Goal: Transaction & Acquisition: Purchase product/service

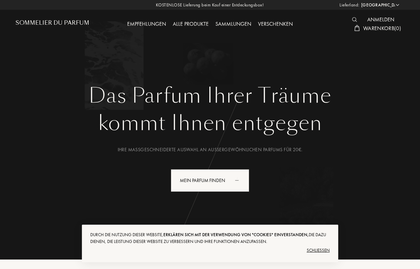
select select "DE"
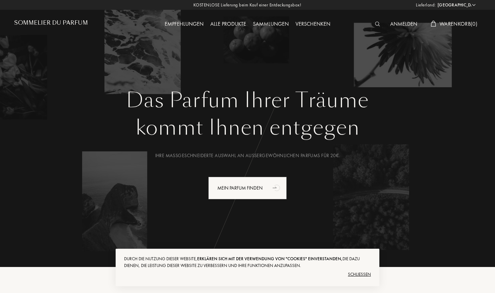
click at [226, 25] on div "Alle Produkte" at bounding box center [228, 24] width 43 height 9
click at [232, 27] on div "Alle Produkte" at bounding box center [228, 24] width 43 height 9
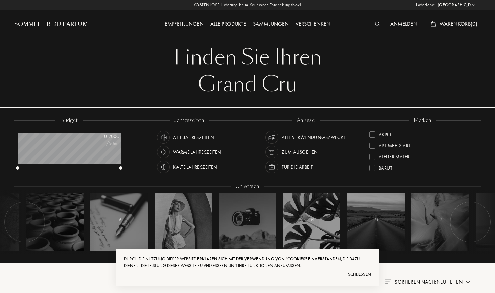
select select "DE"
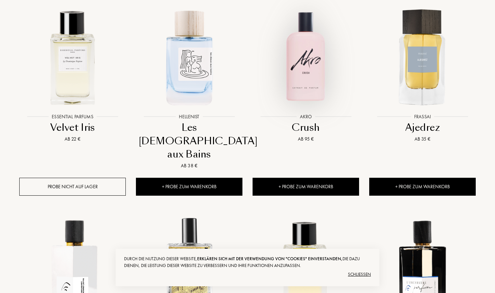
scroll to position [300, 0]
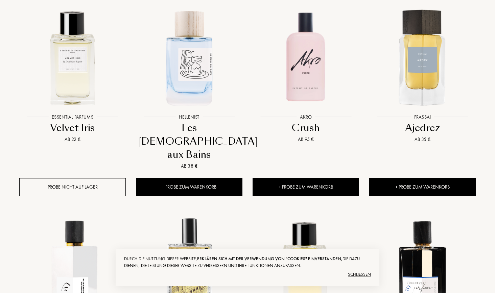
click at [357, 275] on div "Schließen" at bounding box center [247, 274] width 247 height 11
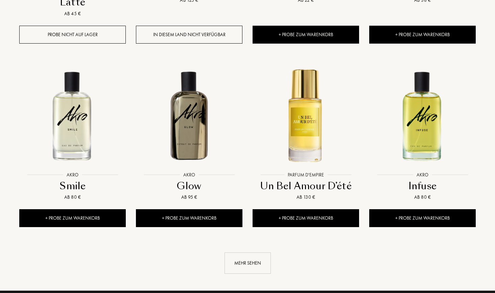
scroll to position [656, 0]
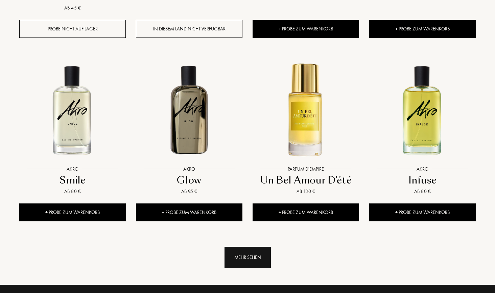
click at [243, 247] on div "Mehr sehen" at bounding box center [247, 257] width 46 height 21
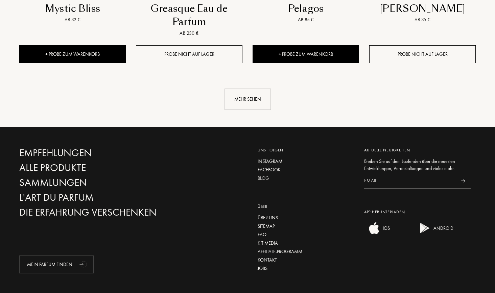
scroll to position [1378, 0]
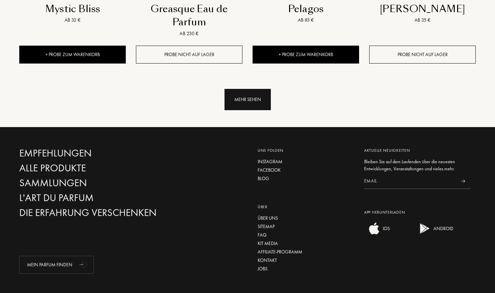
click at [241, 89] on div "Mehr sehen" at bounding box center [247, 99] width 46 height 21
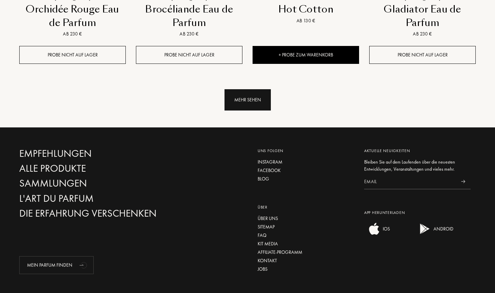
scroll to position [1955, 0]
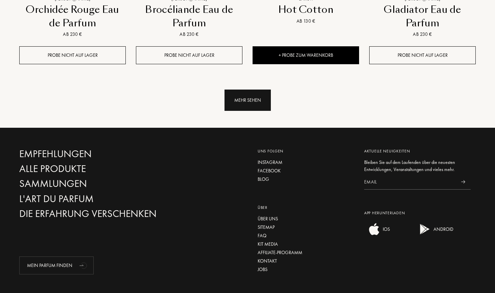
click at [239, 90] on div "Mehr sehen" at bounding box center [247, 100] width 46 height 21
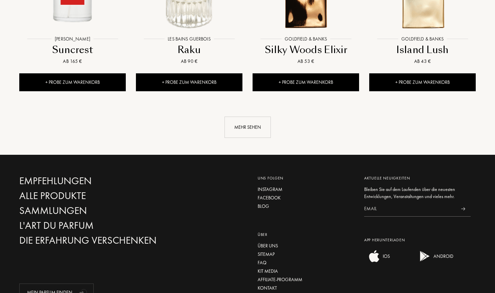
scroll to position [2484, 0]
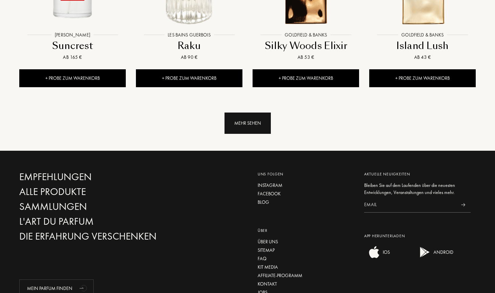
click at [252, 113] on div "Mehr sehen" at bounding box center [247, 123] width 46 height 21
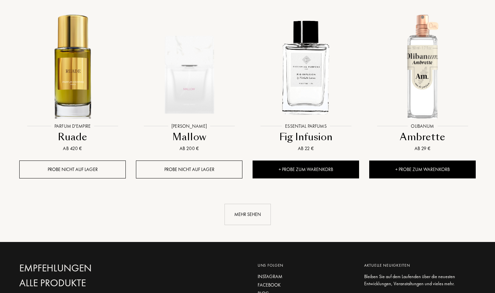
scroll to position [2978, 0]
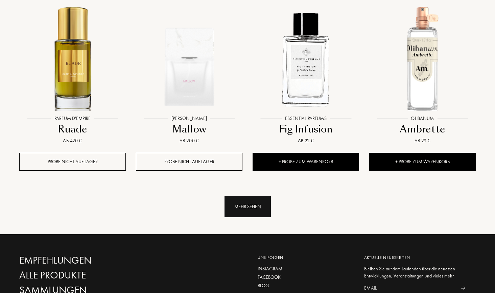
click at [250, 196] on div "Mehr sehen" at bounding box center [247, 206] width 46 height 21
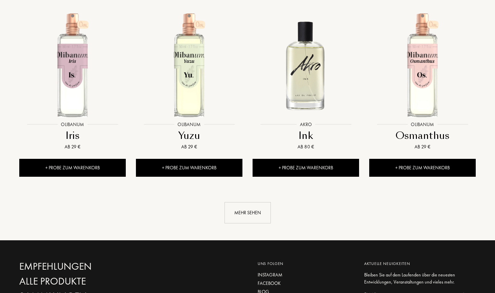
scroll to position [3534, 0]
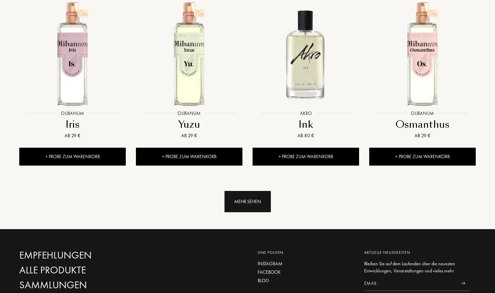
click at [246, 191] on div "Mehr sehen" at bounding box center [247, 201] width 46 height 21
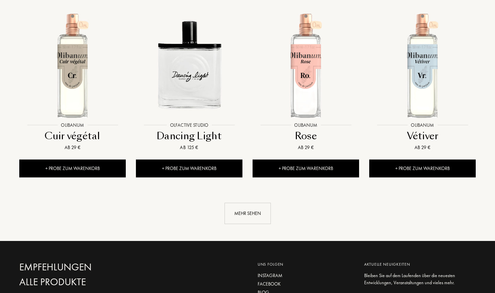
scroll to position [4086, 0]
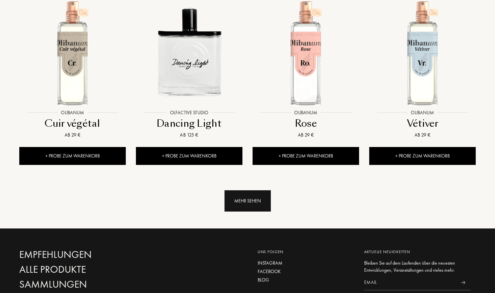
click at [250, 190] on div "Mehr sehen" at bounding box center [247, 200] width 46 height 21
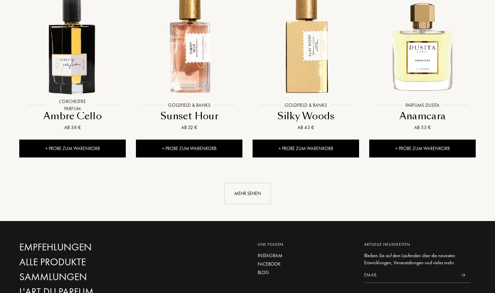
scroll to position [4646, 0]
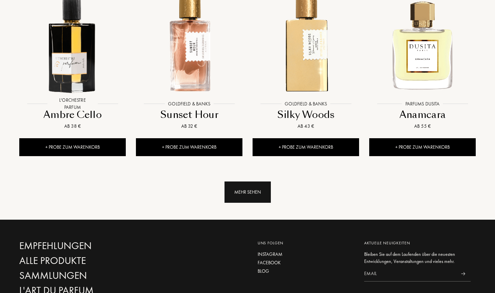
click at [250, 182] on div "Mehr sehen" at bounding box center [247, 192] width 46 height 21
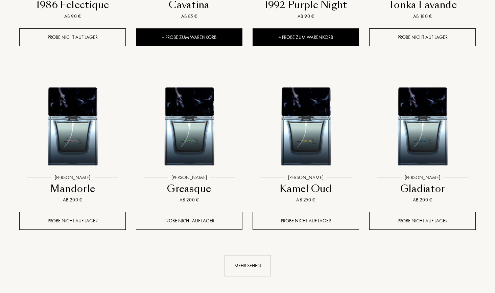
scroll to position [5218, 0]
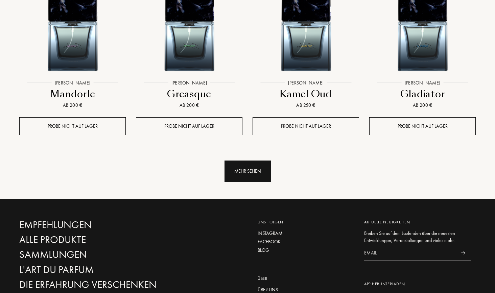
click at [247, 161] on div "Mehr sehen" at bounding box center [247, 171] width 46 height 21
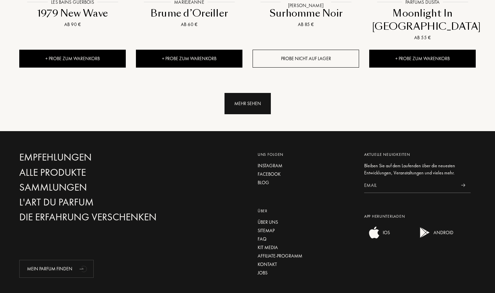
scroll to position [5850, 0]
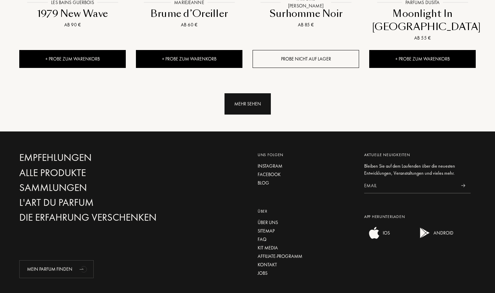
click at [251, 93] on div "Mehr sehen" at bounding box center [247, 103] width 46 height 21
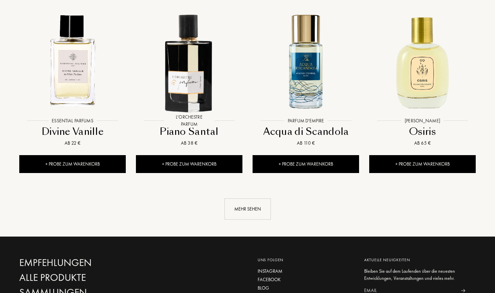
scroll to position [6311, 0]
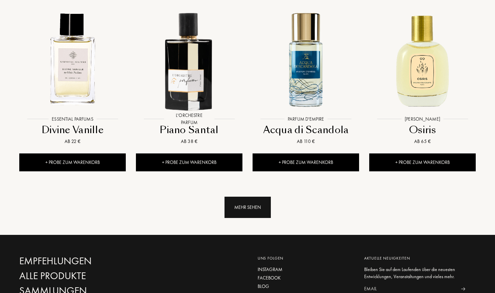
click at [242, 197] on div "Mehr sehen" at bounding box center [247, 207] width 46 height 21
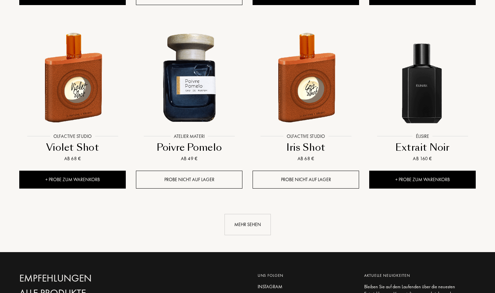
scroll to position [6862, 0]
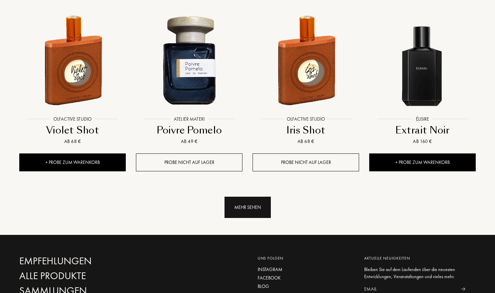
click at [244, 197] on div "Mehr sehen" at bounding box center [247, 207] width 46 height 21
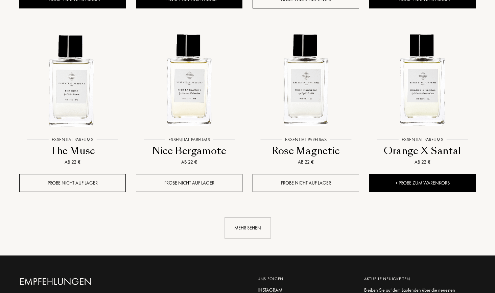
scroll to position [7408, 0]
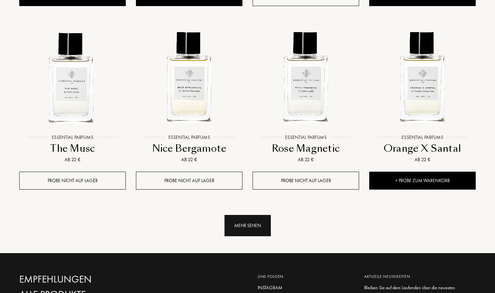
click at [244, 215] on div "Mehr sehen" at bounding box center [247, 225] width 46 height 21
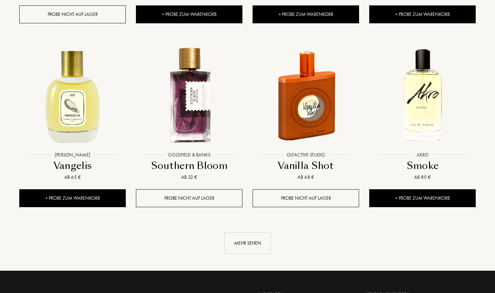
scroll to position [7965, 0]
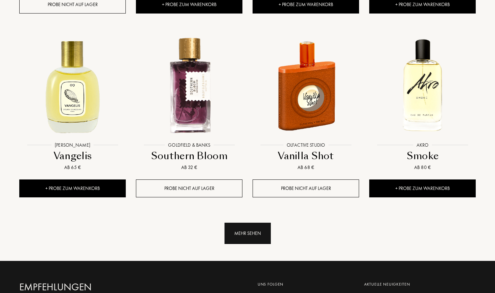
click at [239, 223] on div "Mehr sehen" at bounding box center [247, 233] width 46 height 21
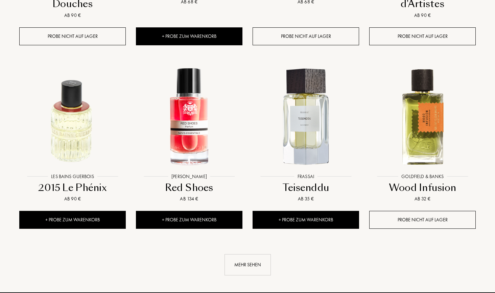
scroll to position [8528, 0]
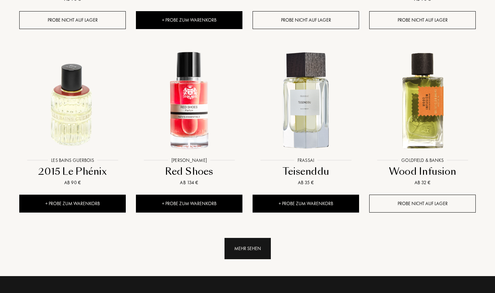
click at [239, 238] on div "Mehr sehen" at bounding box center [247, 248] width 46 height 21
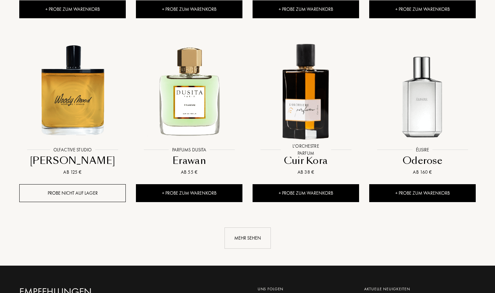
scroll to position [9090, 0]
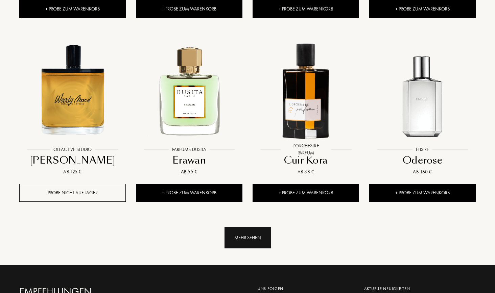
click at [238, 227] on div "Mehr sehen" at bounding box center [247, 237] width 46 height 21
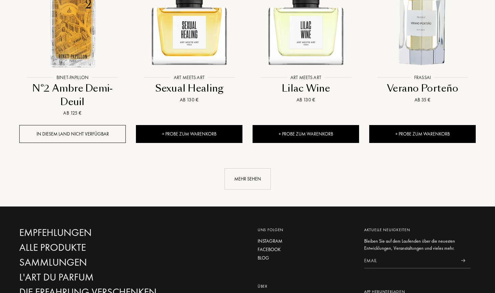
scroll to position [9738, 0]
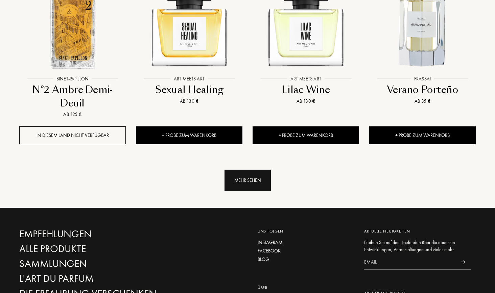
click at [254, 170] on div "Mehr sehen" at bounding box center [247, 180] width 46 height 21
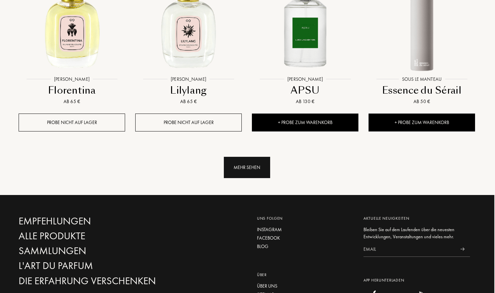
scroll to position [10315, 1]
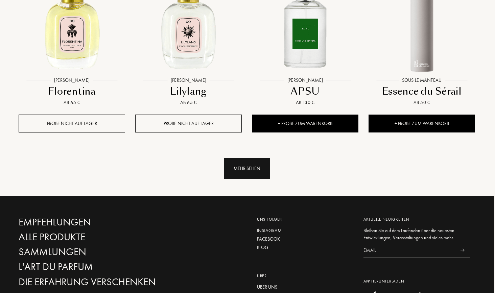
click at [252, 158] on div "Mehr sehen" at bounding box center [247, 168] width 46 height 21
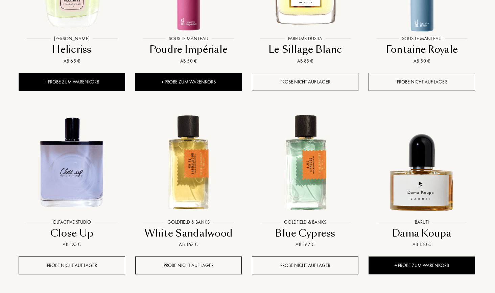
scroll to position [10739, 1]
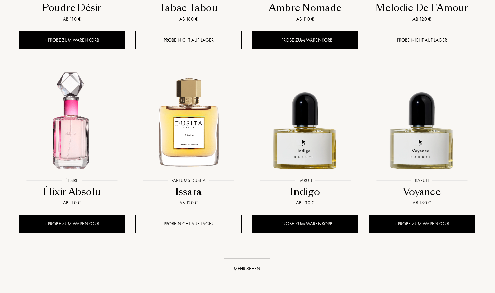
scroll to position [11331, 1]
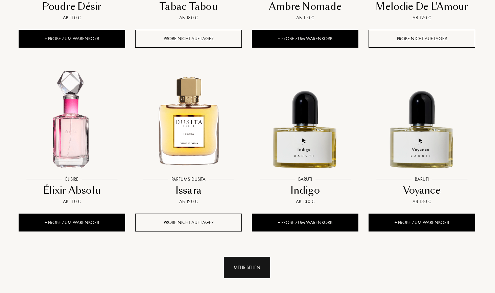
click at [250, 257] on div "Mehr sehen" at bounding box center [247, 267] width 46 height 21
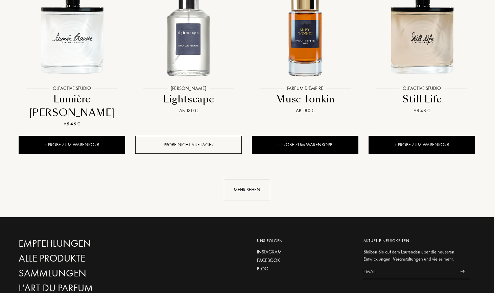
scroll to position [11973, 1]
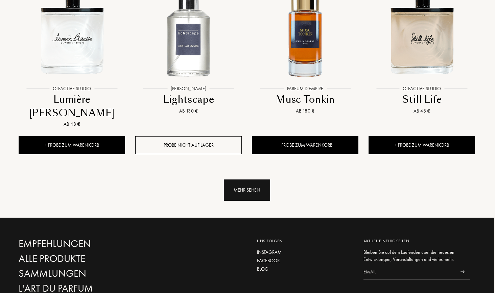
click at [245, 179] on div "Mehr sehen" at bounding box center [247, 189] width 46 height 21
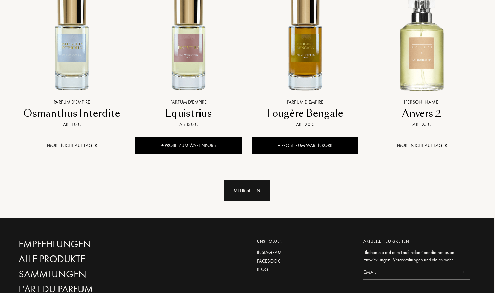
scroll to position [12537, 1]
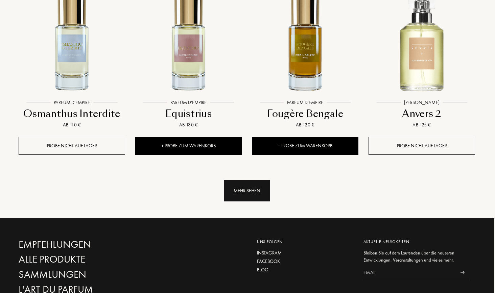
click at [244, 180] on div "Mehr sehen" at bounding box center [247, 190] width 46 height 21
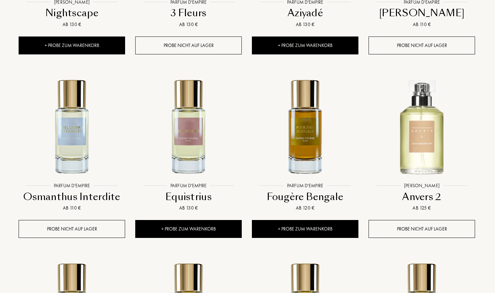
scroll to position [12455, 1]
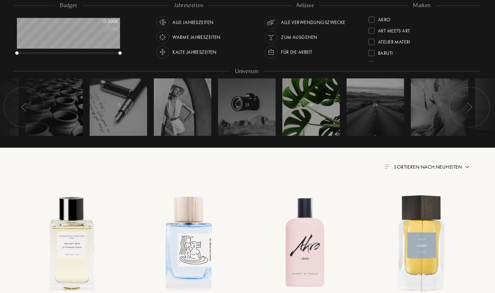
scroll to position [146, 1]
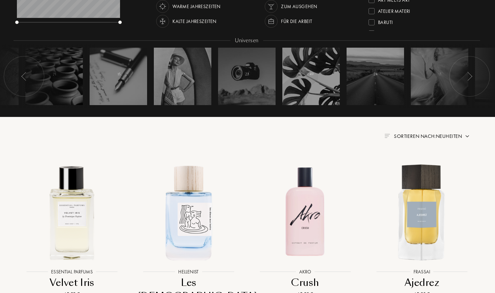
click at [22, 76] on img at bounding box center [23, 76] width 5 height 9
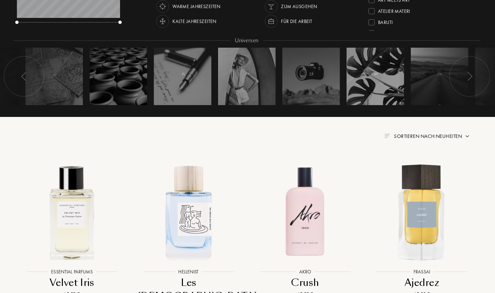
click at [22, 76] on img at bounding box center [23, 76] width 5 height 9
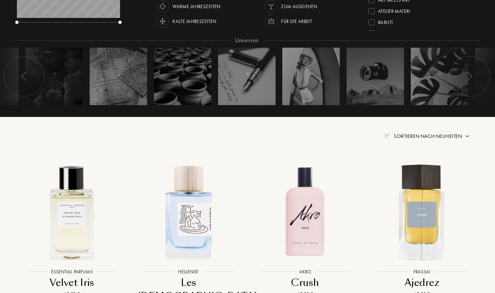
click at [22, 76] on img at bounding box center [23, 76] width 5 height 9
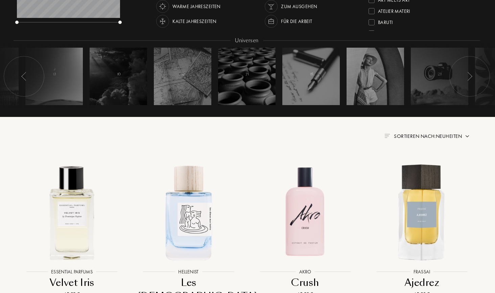
click at [22, 76] on img at bounding box center [23, 76] width 5 height 9
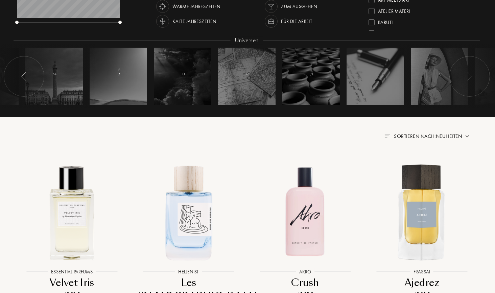
click at [22, 76] on img at bounding box center [23, 76] width 5 height 9
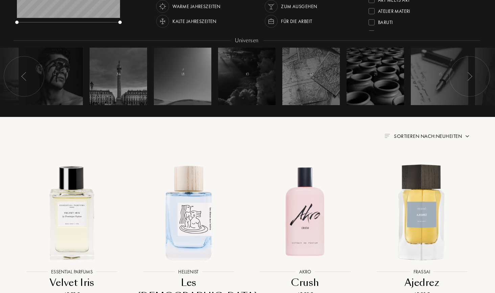
click at [22, 76] on img at bounding box center [23, 76] width 5 height 9
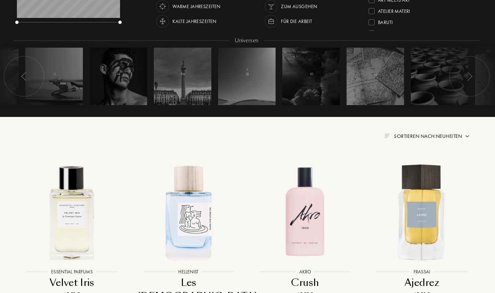
click at [22, 76] on img at bounding box center [23, 76] width 5 height 9
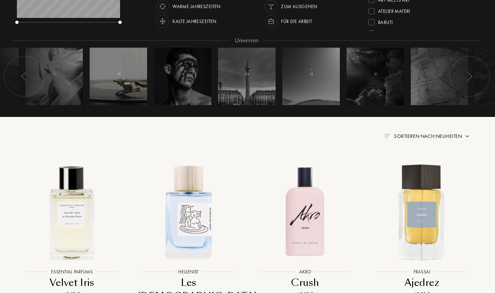
click at [120, 73] on span "18" at bounding box center [118, 74] width 3 height 5
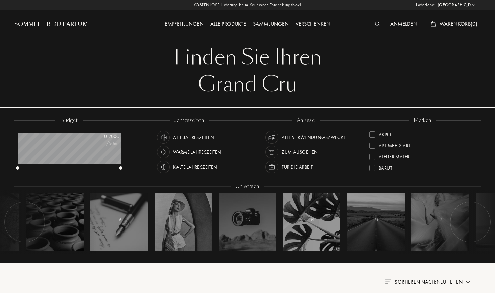
select select "DE"
click at [191, 26] on div "Empfehlungen" at bounding box center [184, 24] width 46 height 9
click at [54, 27] on div "Sommelier du Parfum" at bounding box center [51, 24] width 74 height 8
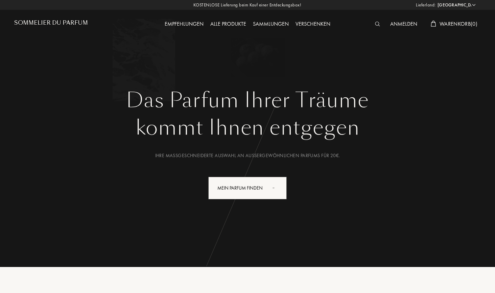
select select "DE"
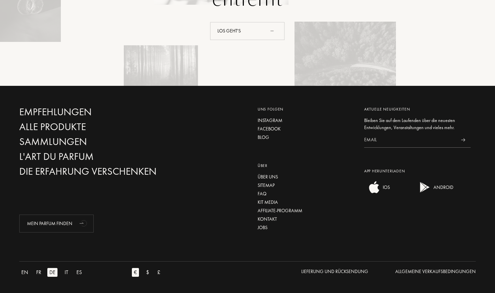
scroll to position [1601, 0]
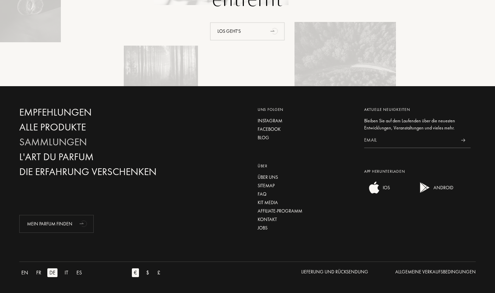
click at [38, 142] on div "Sammlungen" at bounding box center [91, 142] width 145 height 12
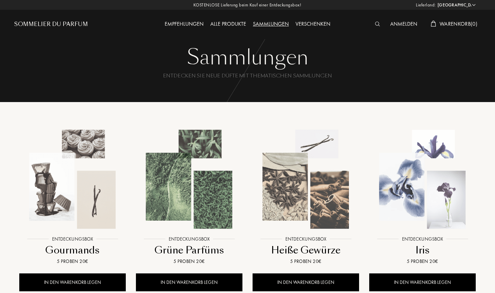
select select "DE"
click at [73, 169] on img at bounding box center [72, 179] width 105 height 105
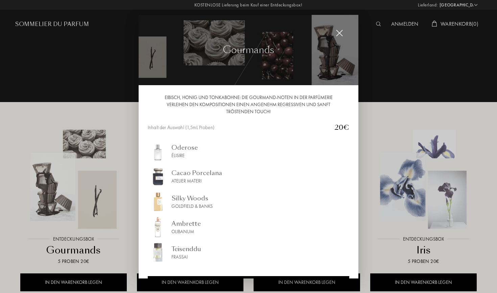
click at [341, 34] on img at bounding box center [339, 32] width 7 height 7
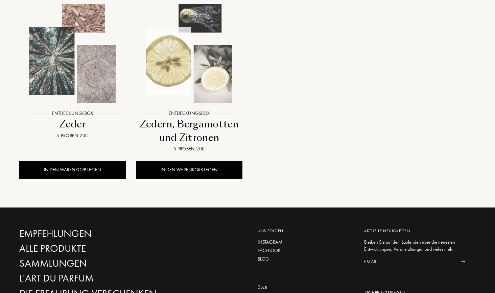
scroll to position [685, 0]
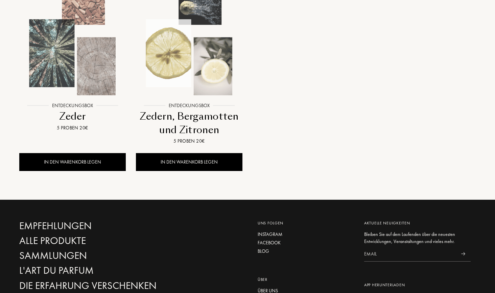
click at [197, 76] on img at bounding box center [189, 45] width 105 height 105
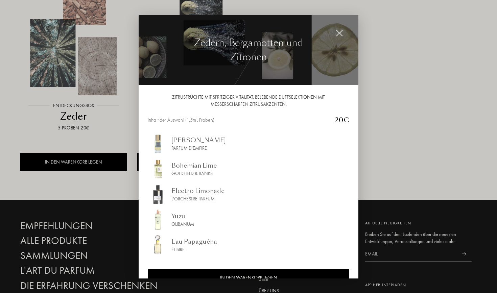
click at [338, 33] on img at bounding box center [339, 32] width 7 height 7
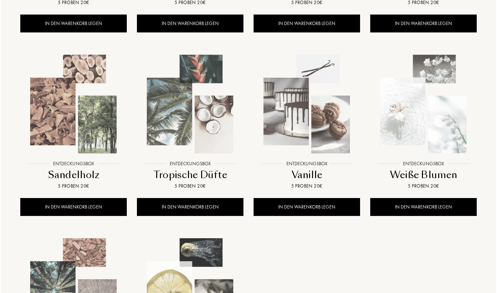
scroll to position [442, 0]
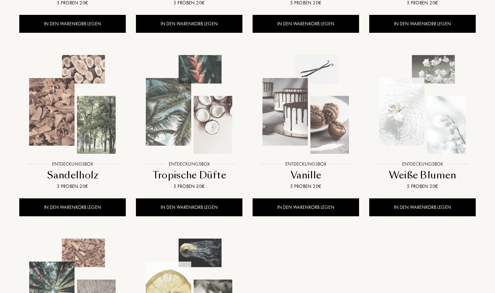
click at [291, 127] on img at bounding box center [305, 104] width 105 height 105
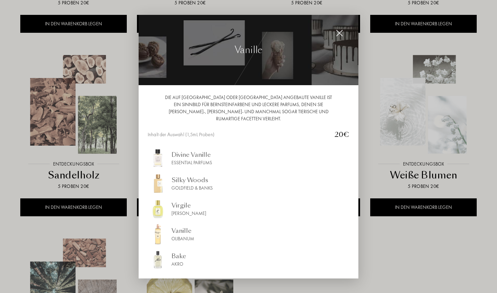
click at [340, 32] on img at bounding box center [339, 32] width 7 height 7
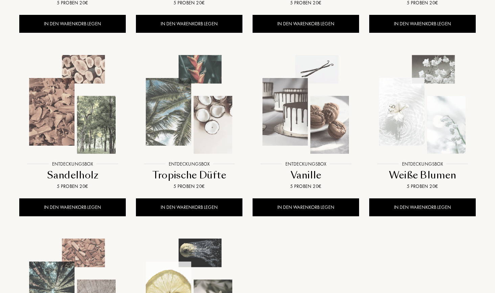
click at [78, 115] on img at bounding box center [72, 104] width 105 height 105
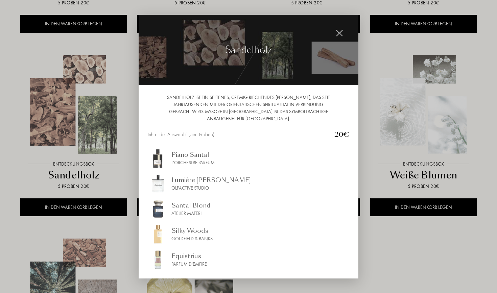
click at [341, 32] on img at bounding box center [339, 32] width 7 height 7
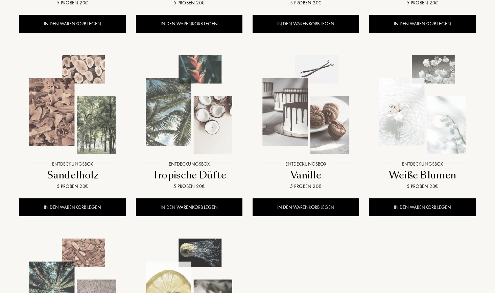
click at [434, 105] on img at bounding box center [422, 104] width 105 height 105
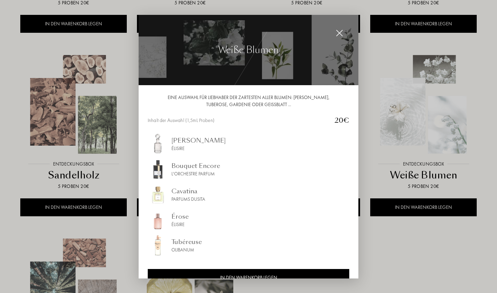
click at [339, 32] on img at bounding box center [339, 32] width 7 height 7
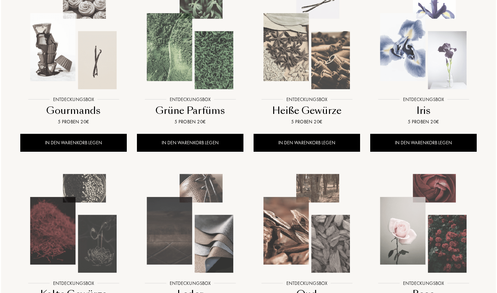
scroll to position [140, 0]
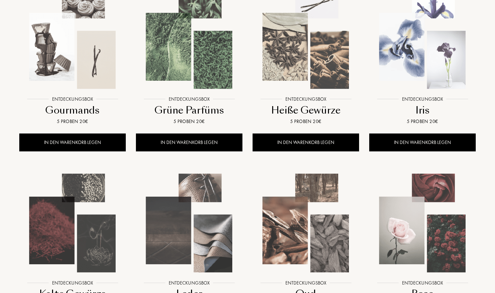
click at [188, 54] on img at bounding box center [189, 39] width 105 height 105
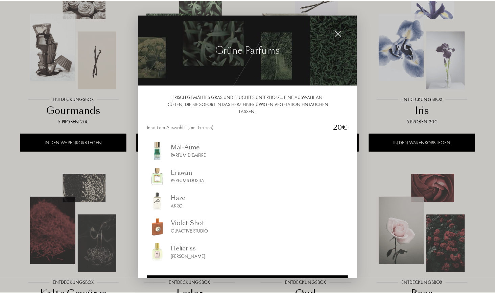
scroll to position [0, 0]
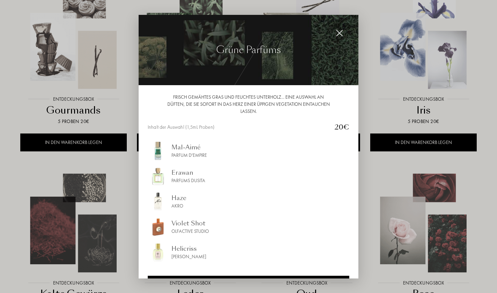
click at [341, 34] on img at bounding box center [339, 32] width 7 height 7
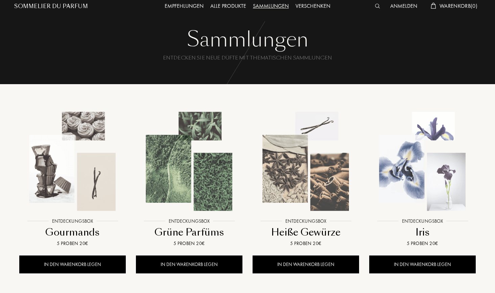
scroll to position [39, 0]
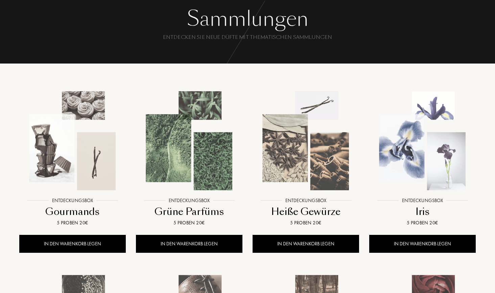
click at [324, 153] on img at bounding box center [305, 140] width 105 height 105
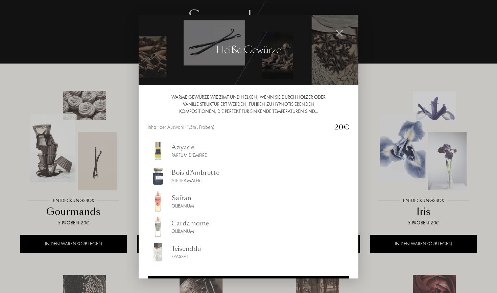
click at [339, 28] on div at bounding box center [340, 33] width 14 height 14
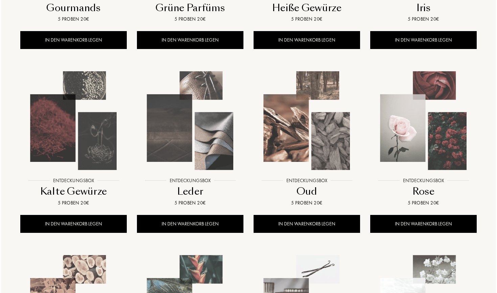
scroll to position [243, 0]
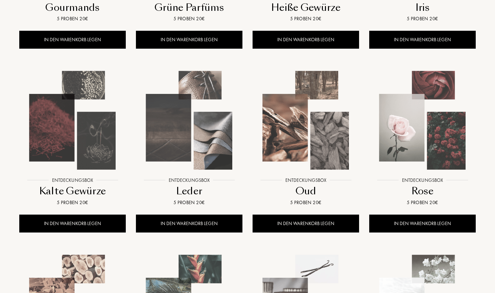
click at [303, 97] on img at bounding box center [305, 120] width 105 height 105
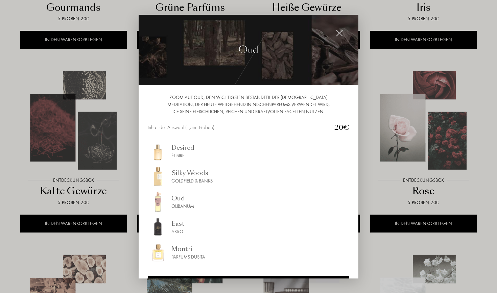
click at [340, 33] on img at bounding box center [339, 32] width 7 height 7
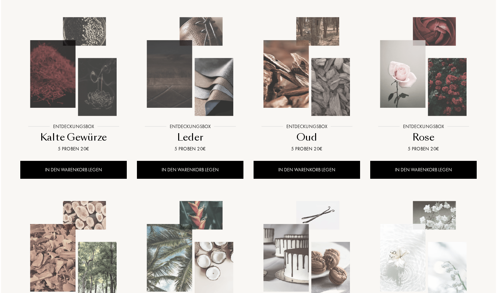
scroll to position [296, 0]
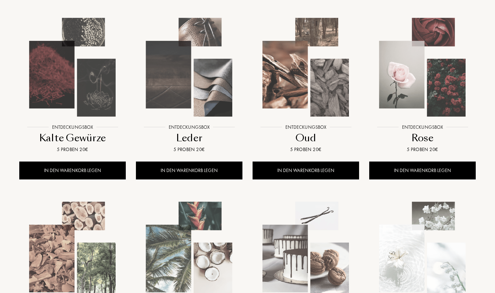
click at [386, 77] on img at bounding box center [422, 67] width 105 height 105
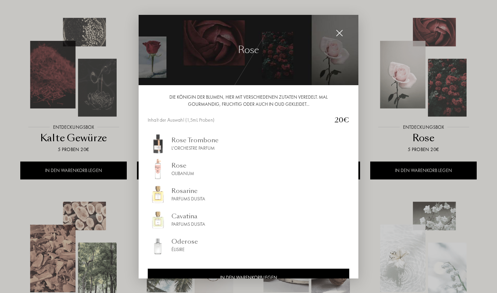
click at [338, 31] on img at bounding box center [339, 32] width 7 height 7
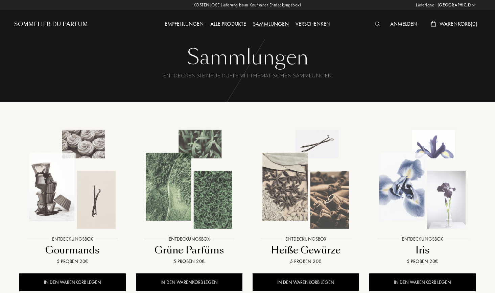
scroll to position [0, 0]
click at [223, 24] on div "Alle Produkte" at bounding box center [228, 24] width 43 height 9
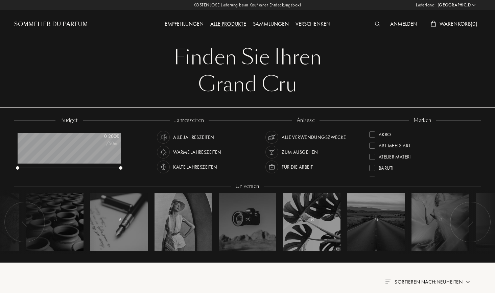
select select "DE"
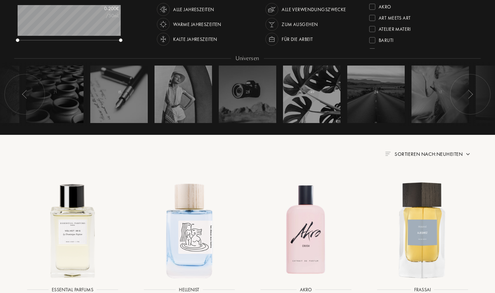
scroll to position [77, 0]
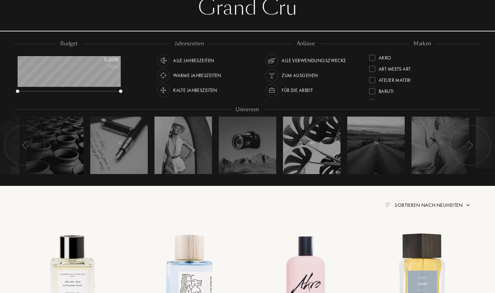
click at [460, 207] on span "Sortieren nach: Neuheiten" at bounding box center [428, 205] width 68 height 7
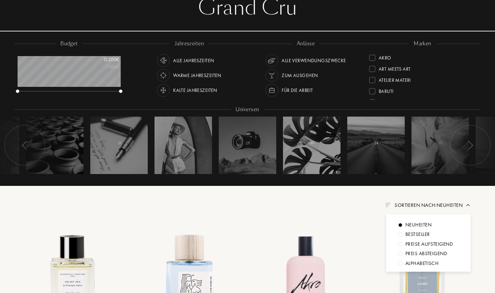
click at [409, 264] on div "Alphabetisch" at bounding box center [421, 264] width 33 height 8
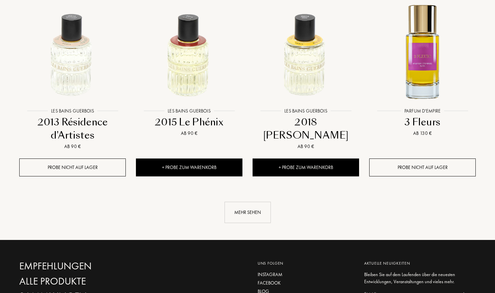
scroll to position [701, 0]
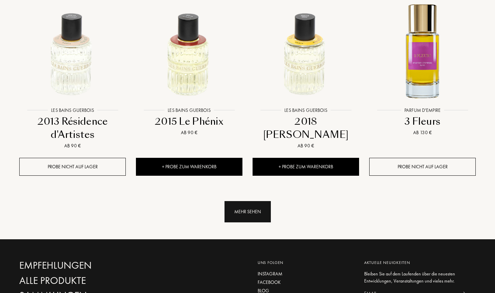
click at [238, 201] on div "Mehr sehen" at bounding box center [247, 211] width 46 height 21
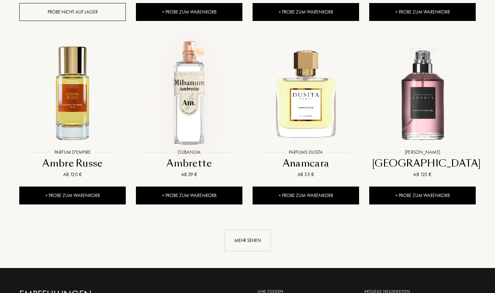
scroll to position [1224, 0]
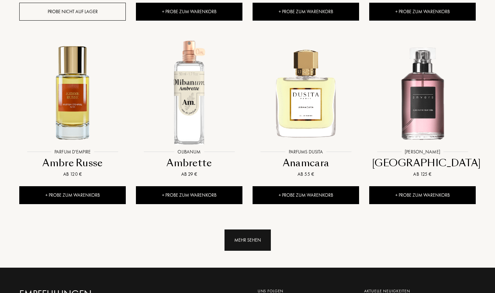
click at [251, 233] on div "Mehr sehen" at bounding box center [247, 239] width 46 height 21
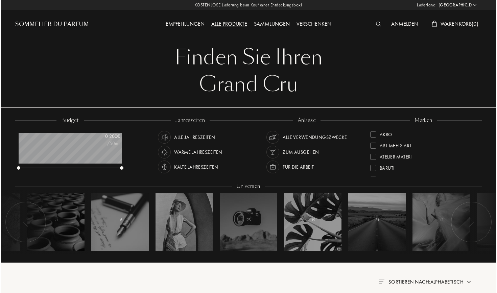
scroll to position [0, 0]
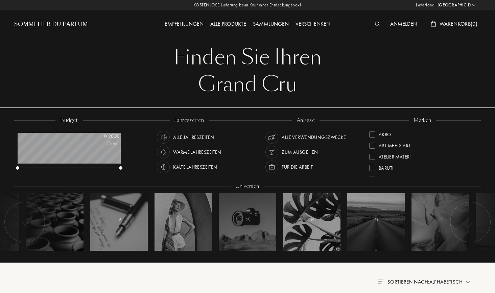
click at [378, 24] on img at bounding box center [377, 24] width 5 height 5
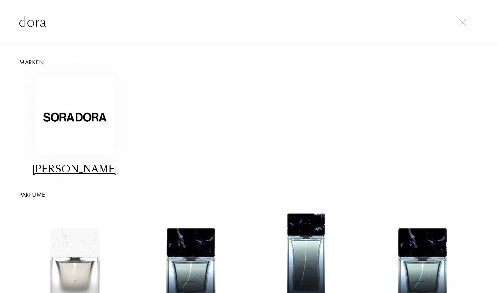
type input "dora"
click at [68, 127] on img at bounding box center [74, 115] width 77 height 77
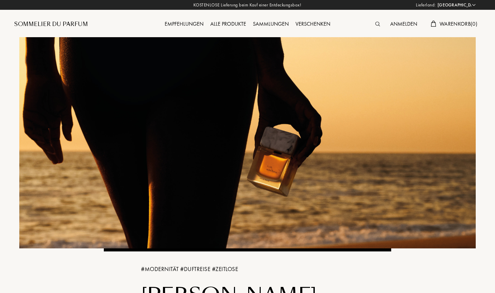
select select "DE"
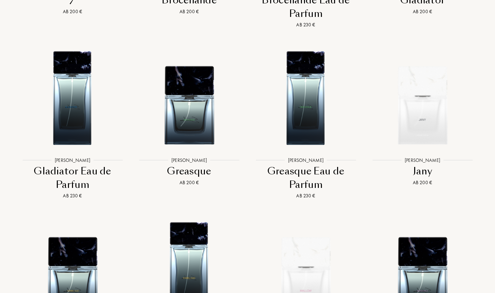
scroll to position [1290, 0]
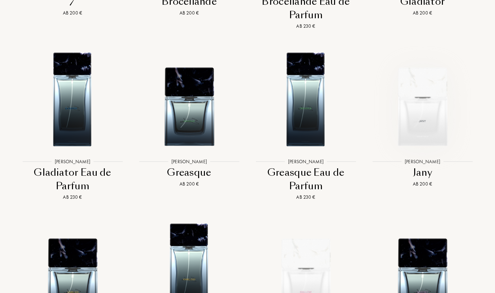
click at [416, 118] on img at bounding box center [422, 98] width 105 height 105
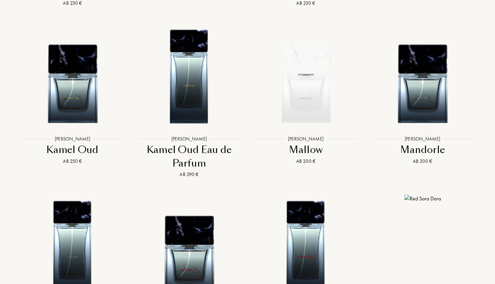
scroll to position [1488, 0]
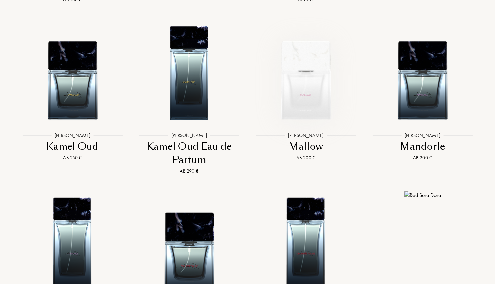
click at [322, 94] on img at bounding box center [305, 71] width 105 height 105
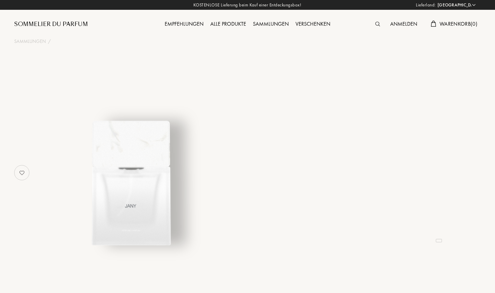
select select "DE"
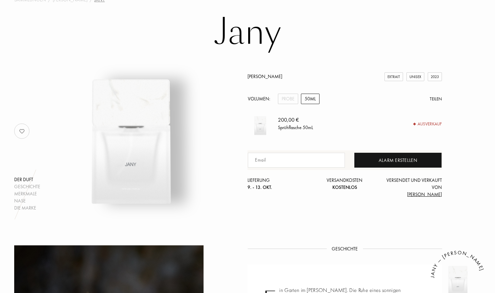
scroll to position [42, 0]
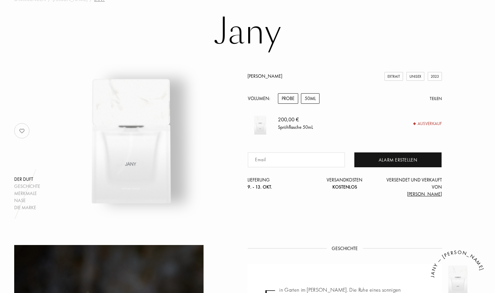
click at [283, 98] on div "Probe" at bounding box center [288, 98] width 20 height 10
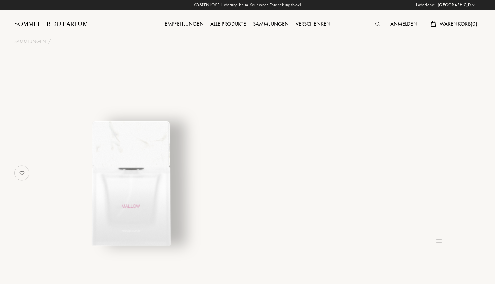
select select "DE"
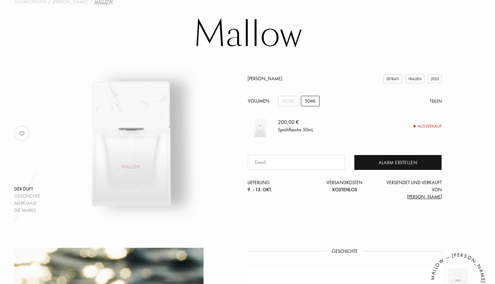
scroll to position [43, 0]
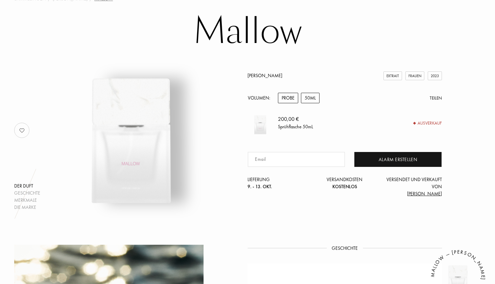
click at [287, 97] on div "Probe" at bounding box center [288, 98] width 20 height 10
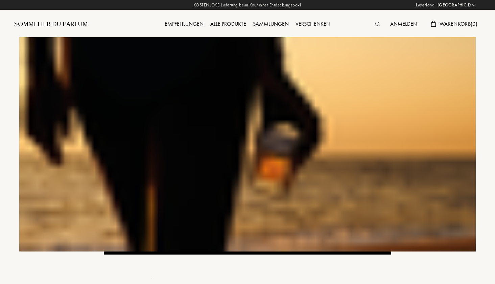
select select "DE"
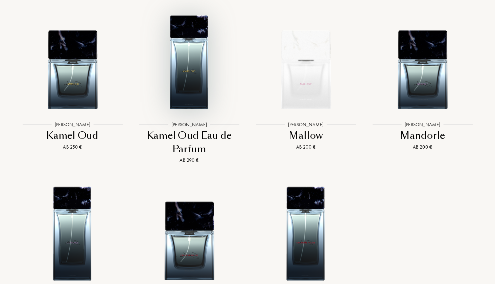
scroll to position [1523, 0]
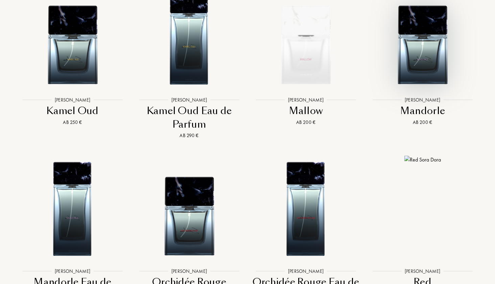
click at [408, 72] on img at bounding box center [422, 36] width 105 height 105
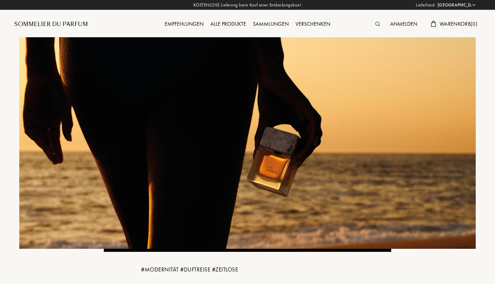
scroll to position [0, 0]
click at [235, 25] on div "Alle Produkte" at bounding box center [228, 24] width 43 height 9
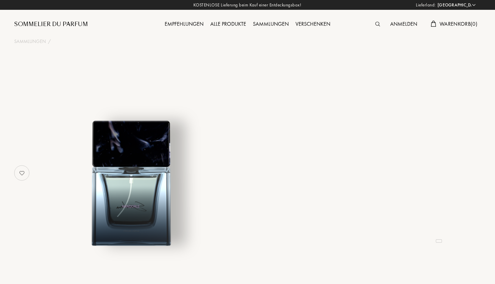
select select "DE"
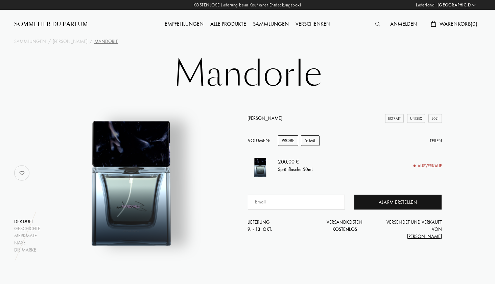
click at [291, 140] on div "Probe" at bounding box center [288, 140] width 20 height 10
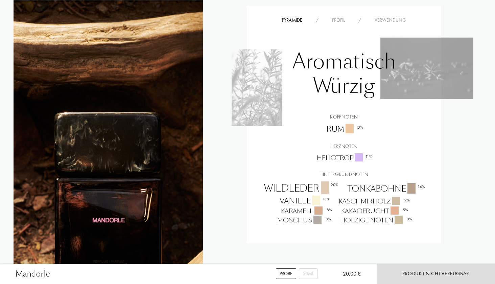
scroll to position [510, 1]
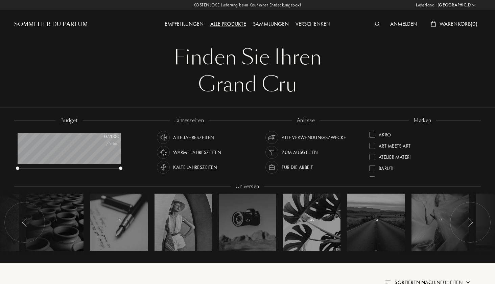
select select "DE"
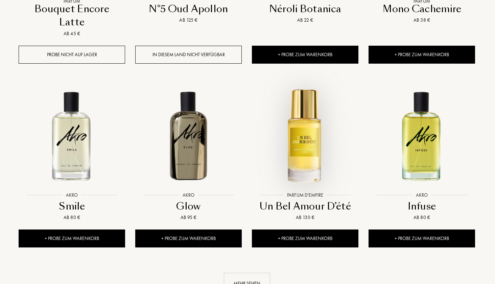
scroll to position [631, 1]
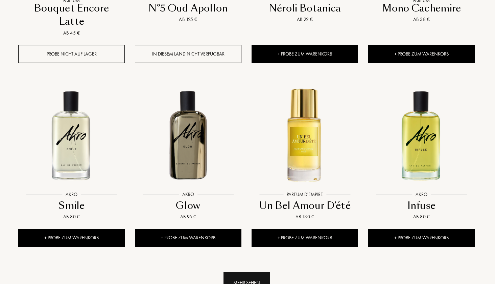
click at [245, 272] on div "Mehr sehen" at bounding box center [246, 282] width 46 height 21
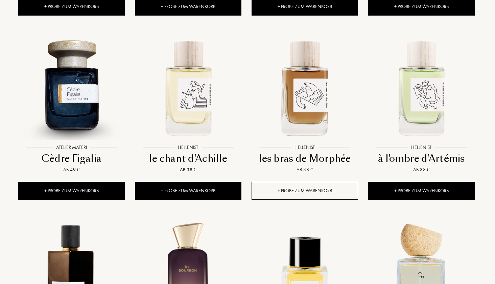
scroll to position [868, 1]
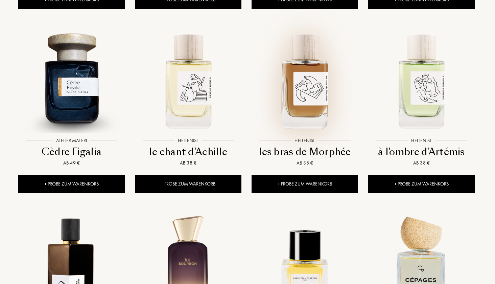
click at [320, 61] on img at bounding box center [304, 80] width 105 height 105
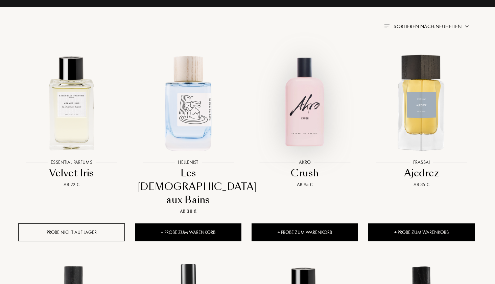
scroll to position [257, 1]
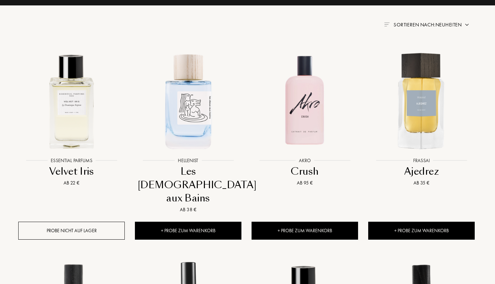
click at [453, 24] on span "Sortieren nach: Neuheiten" at bounding box center [427, 24] width 68 height 7
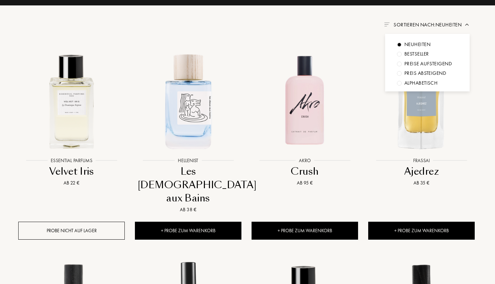
click at [414, 83] on div "Alphabetisch" at bounding box center [420, 83] width 33 height 8
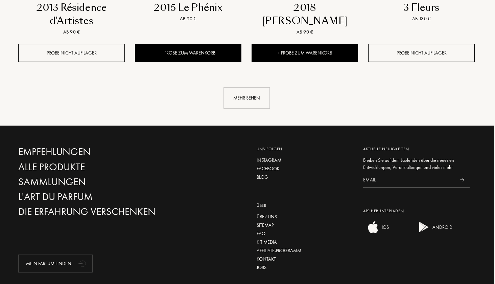
scroll to position [770, 1]
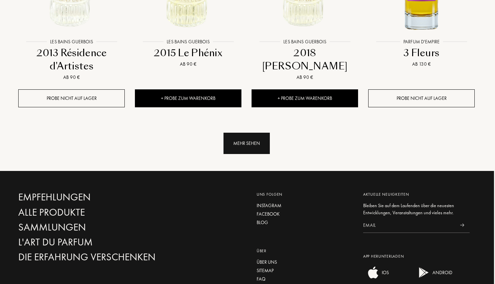
click at [247, 141] on div "Mehr sehen" at bounding box center [246, 142] width 46 height 21
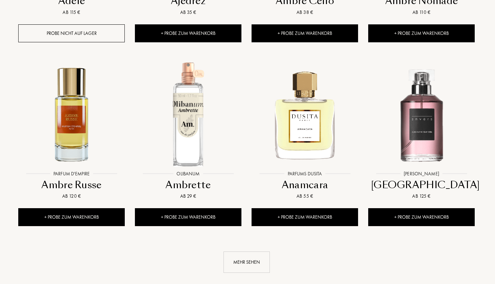
scroll to position [1204, 1]
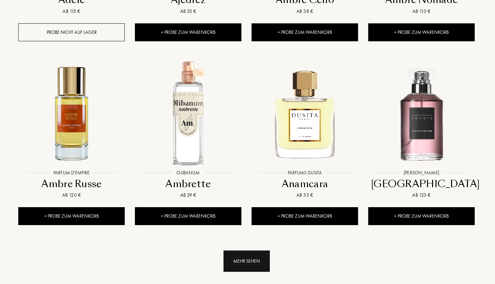
click at [253, 260] on div "Mehr sehen" at bounding box center [246, 260] width 46 height 21
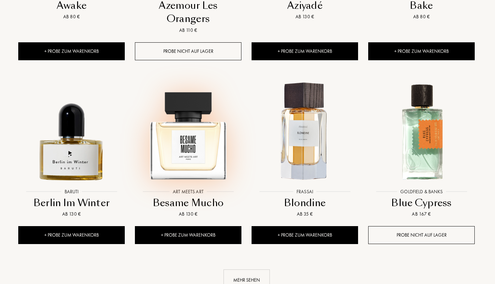
scroll to position [1751, 1]
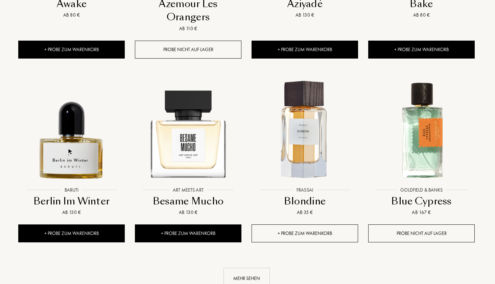
click at [311, 232] on div "+ Probe zum Warenkorb" at bounding box center [304, 233] width 106 height 18
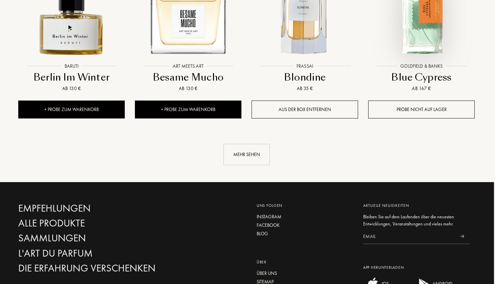
scroll to position [1877, 1]
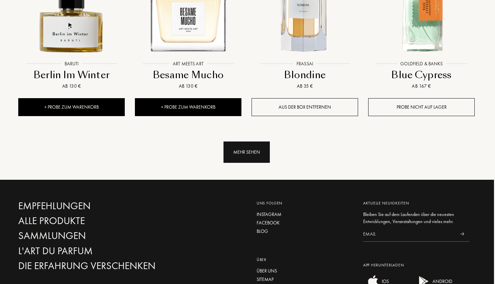
click at [260, 146] on div "Mehr sehen" at bounding box center [246, 151] width 46 height 21
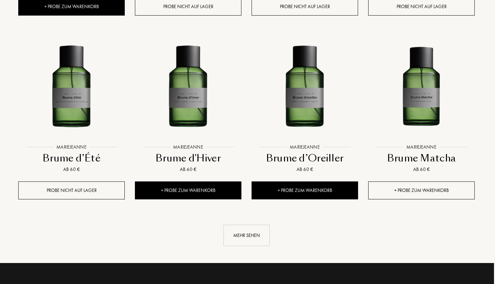
scroll to position [2365, 1]
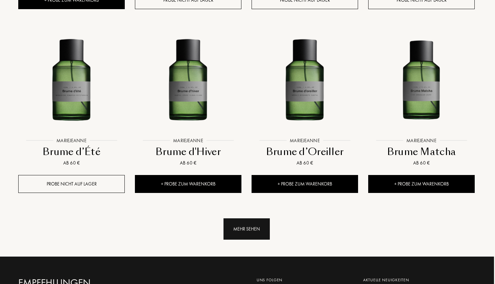
click at [256, 220] on div "Mehr sehen" at bounding box center [246, 228] width 46 height 21
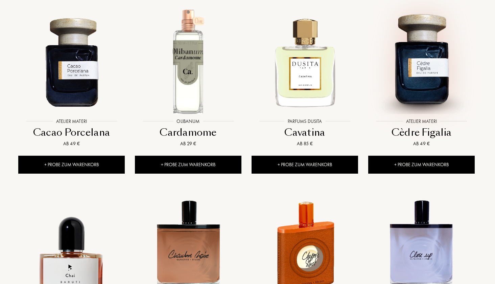
scroll to position [2574, 1]
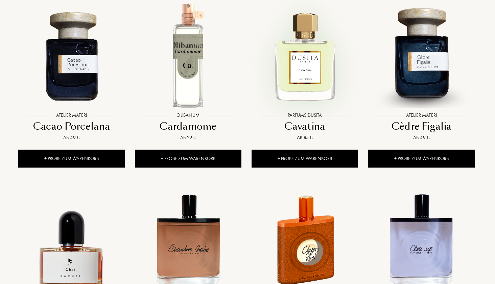
click at [328, 79] on img at bounding box center [304, 55] width 105 height 105
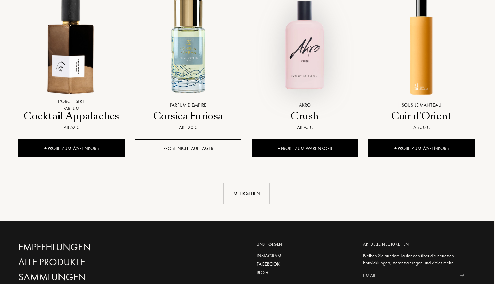
scroll to position [2955, 1]
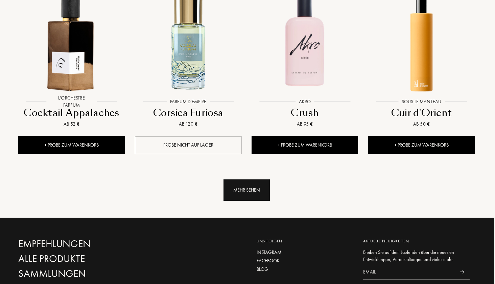
click at [253, 179] on div "Mehr sehen" at bounding box center [246, 189] width 46 height 21
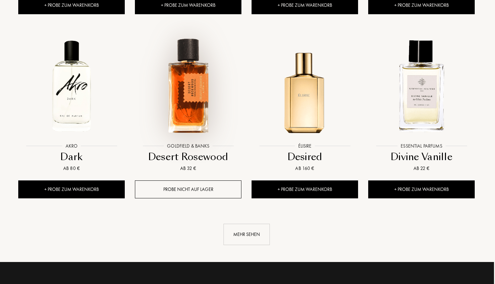
scroll to position [3464, 1]
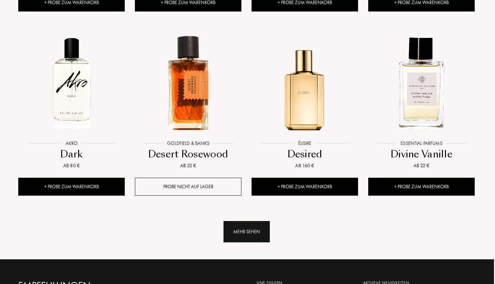
click at [247, 230] on div "Mehr sehen" at bounding box center [246, 231] width 46 height 21
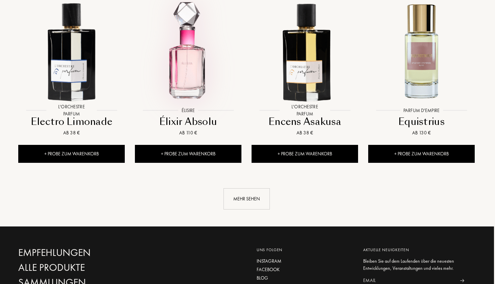
scroll to position [4062, 1]
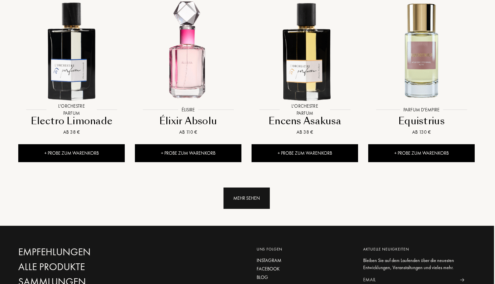
click at [256, 188] on div "Mehr sehen" at bounding box center [246, 197] width 46 height 21
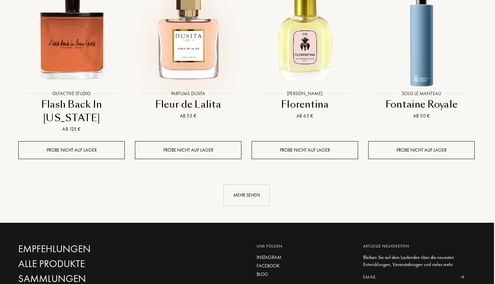
scroll to position [4635, 1]
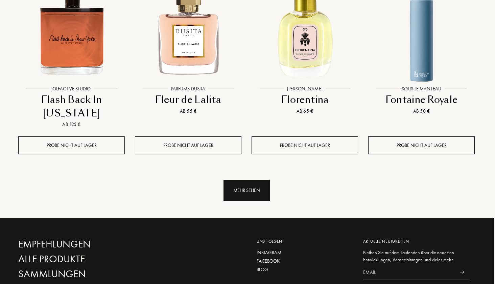
click at [245, 183] on div "Mehr sehen" at bounding box center [246, 189] width 46 height 21
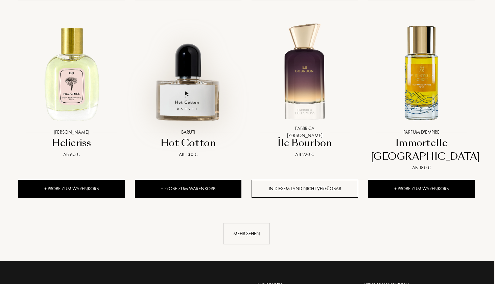
scroll to position [5188, 1]
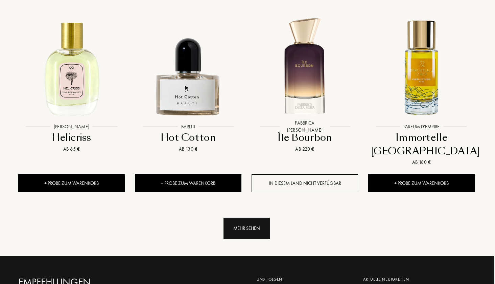
click at [255, 217] on div "Mehr sehen" at bounding box center [246, 227] width 46 height 21
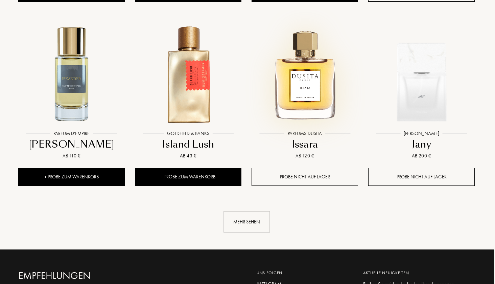
scroll to position [5748, 1]
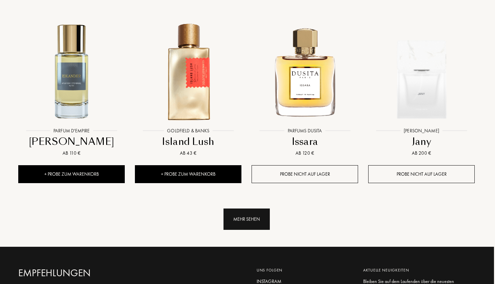
click at [247, 208] on div "Mehr sehen" at bounding box center [246, 218] width 46 height 21
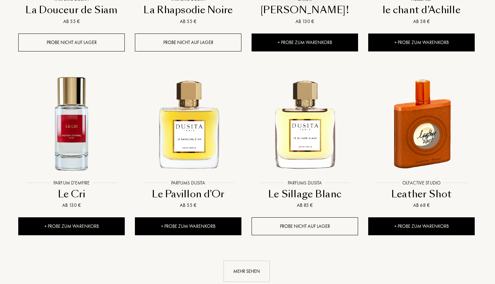
scroll to position [6261, 1]
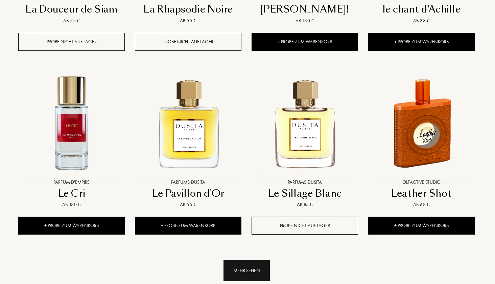
click at [262, 260] on div "Mehr sehen" at bounding box center [246, 270] width 46 height 21
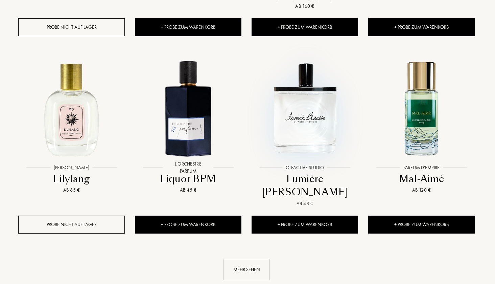
scroll to position [6867, 1]
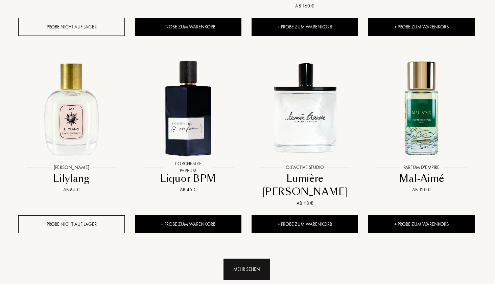
click at [251, 258] on div "Mehr sehen" at bounding box center [246, 268] width 46 height 21
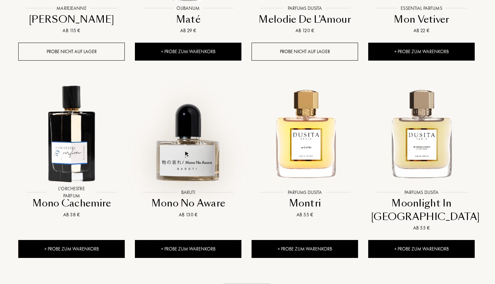
scroll to position [7421, 1]
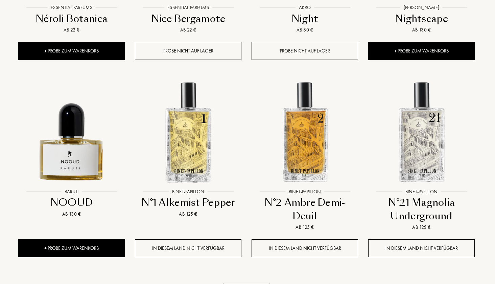
scroll to position [7987, 1]
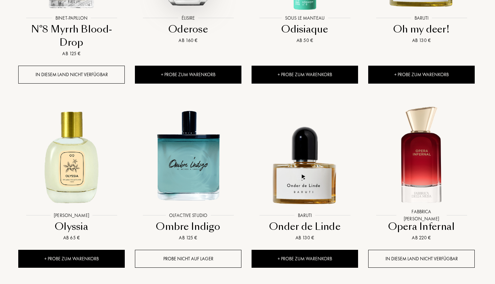
scroll to position [8554, 1]
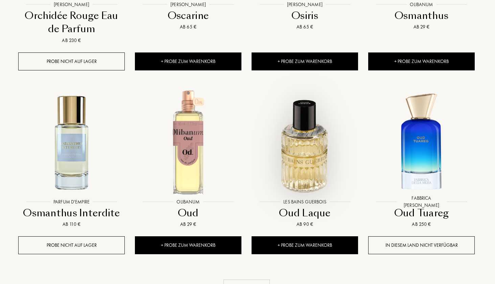
scroll to position [9137, 1]
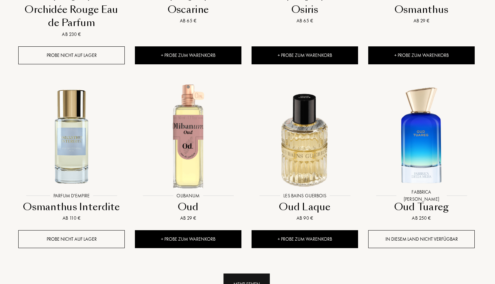
click at [248, 273] on div "Mehr sehen" at bounding box center [246, 283] width 46 height 21
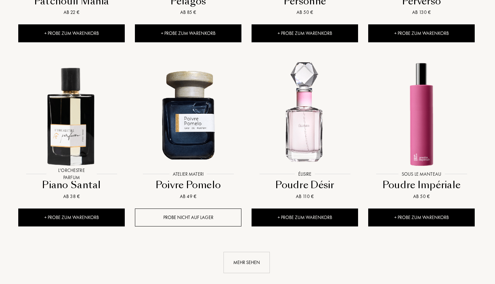
scroll to position [9712, 1]
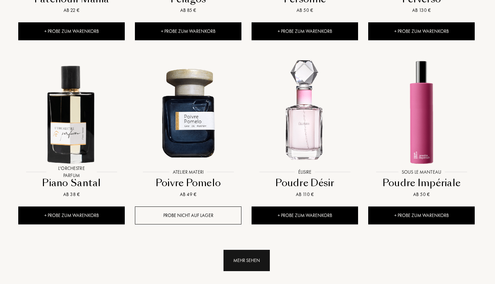
click at [251, 249] on div "Mehr sehen" at bounding box center [246, 259] width 46 height 21
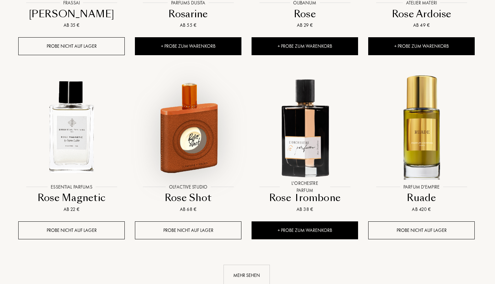
scroll to position [10264, 1]
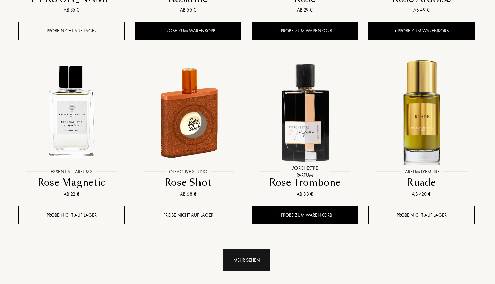
click at [242, 249] on div "Mehr sehen" at bounding box center [246, 259] width 46 height 21
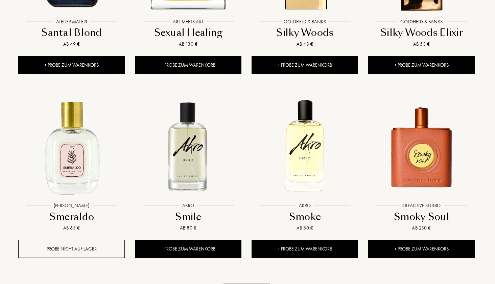
scroll to position [10783, 1]
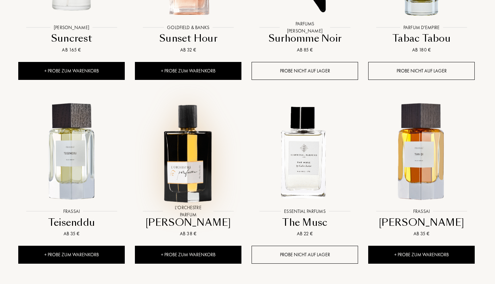
scroll to position [11349, 1]
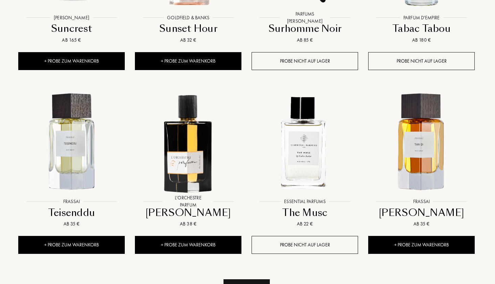
click at [248, 279] on div "Mehr sehen" at bounding box center [246, 289] width 46 height 21
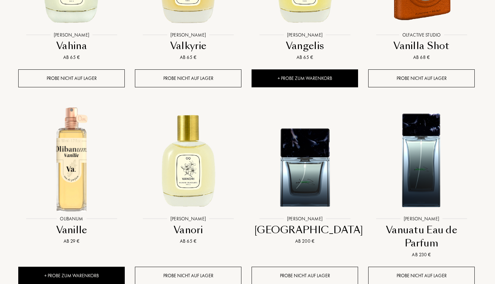
scroll to position [11897, 1]
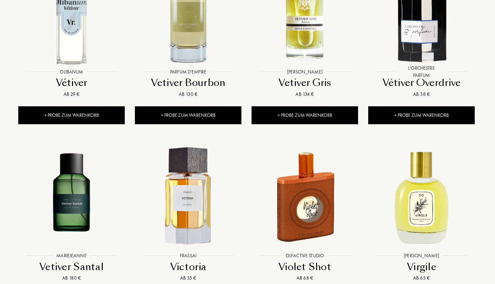
scroll to position [12422, 1]
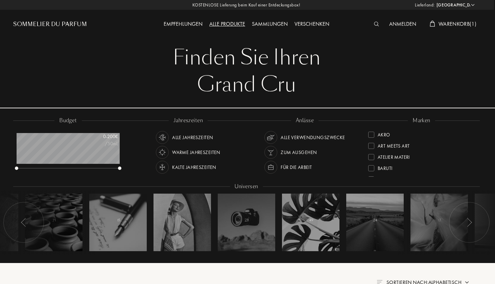
scroll to position [0, 1]
click at [465, 25] on span "Warenkorb ( 1 )" at bounding box center [457, 23] width 38 height 7
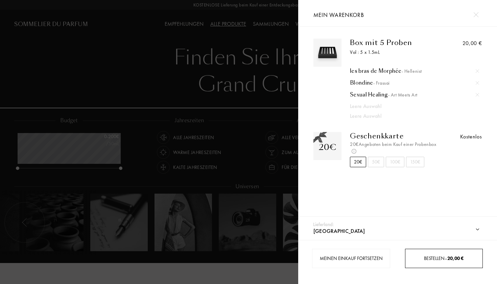
click at [444, 262] on link "Bestellen – 20,00 €" at bounding box center [444, 257] width 78 height 19
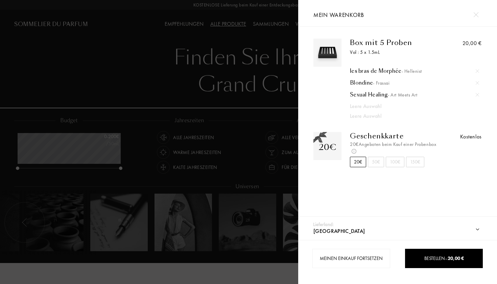
click at [256, 38] on div at bounding box center [149, 142] width 298 height 284
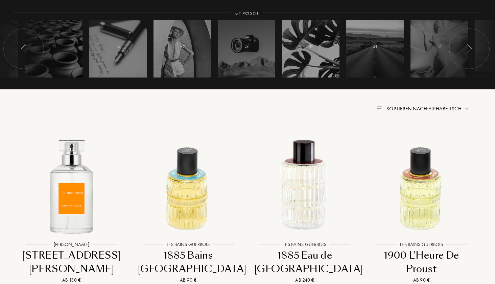
scroll to position [124, 1]
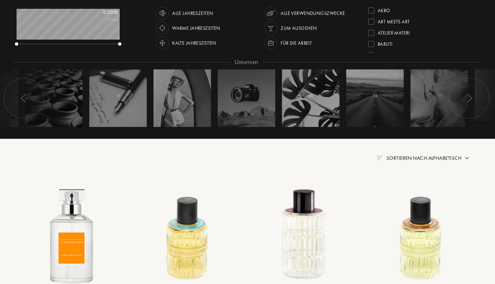
click at [428, 159] on span "Sortieren nach: Alphabetisch" at bounding box center [423, 157] width 75 height 7
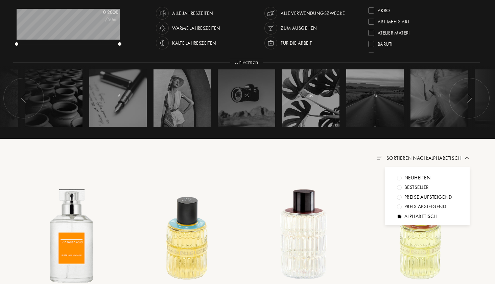
click at [414, 184] on div "Bestseller" at bounding box center [416, 187] width 25 height 8
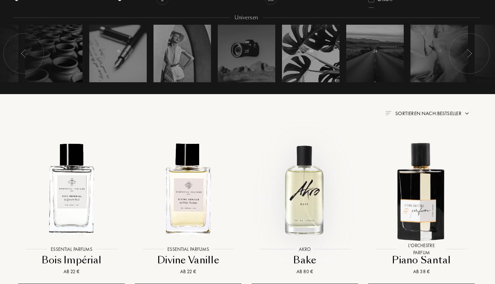
scroll to position [170, 1]
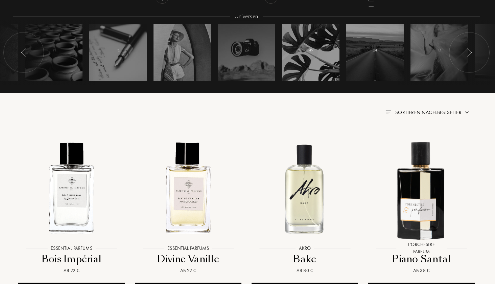
click at [441, 114] on span "Sortieren nach: Bestseller" at bounding box center [428, 112] width 66 height 7
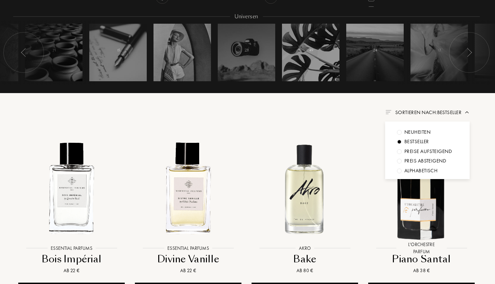
click at [420, 130] on div "Neuheiten" at bounding box center [417, 132] width 26 height 8
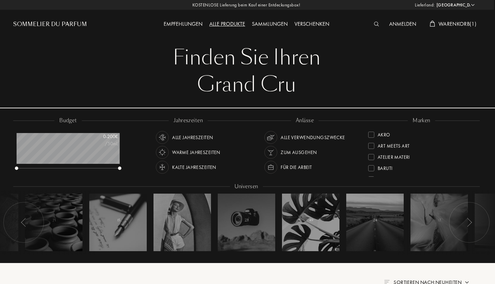
scroll to position [0, 1]
click at [194, 25] on div "Empfehlungen" at bounding box center [183, 24] width 46 height 9
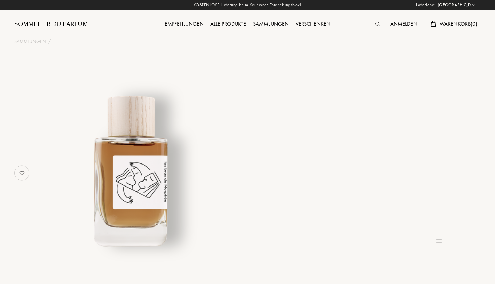
select select "DE"
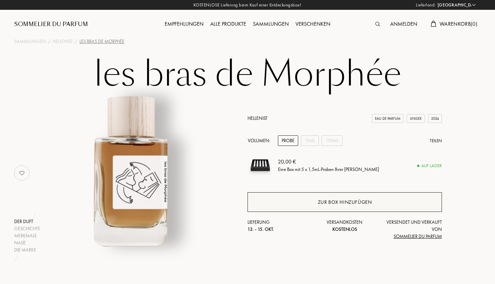
click at [344, 207] on div "Zur Box hinzufügen" at bounding box center [344, 202] width 194 height 20
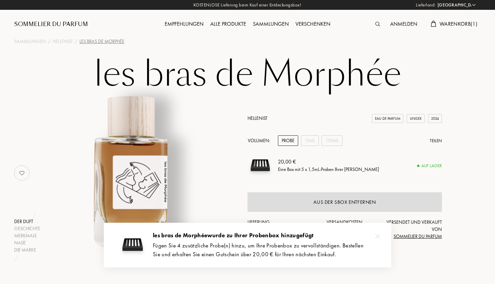
click at [379, 237] on img at bounding box center [377, 236] width 5 height 5
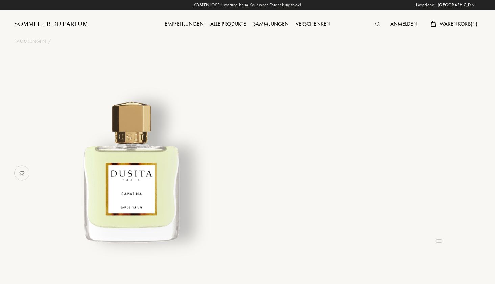
select select "DE"
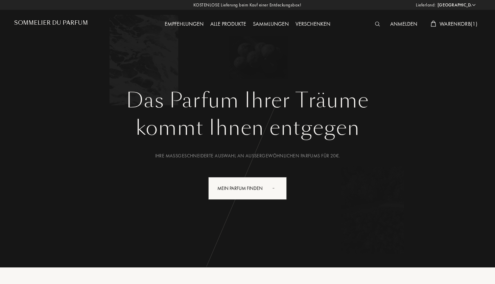
select select "DE"
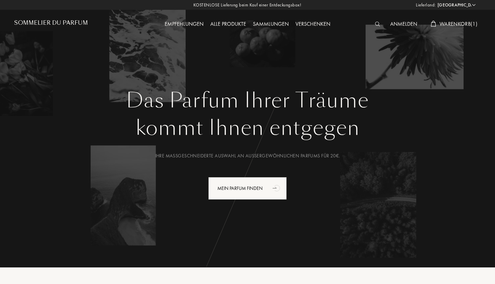
click at [377, 26] on img at bounding box center [377, 24] width 5 height 5
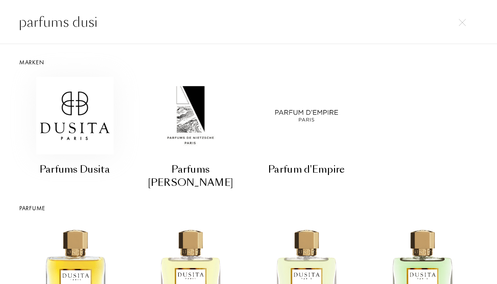
type input "parfums dusi"
click at [89, 119] on img at bounding box center [74, 115] width 77 height 77
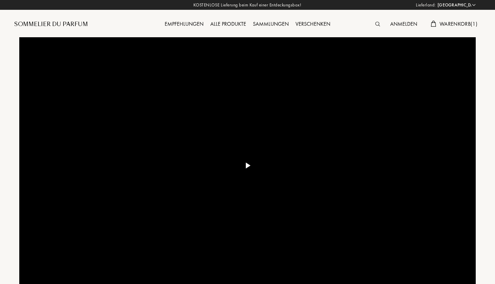
select select "DE"
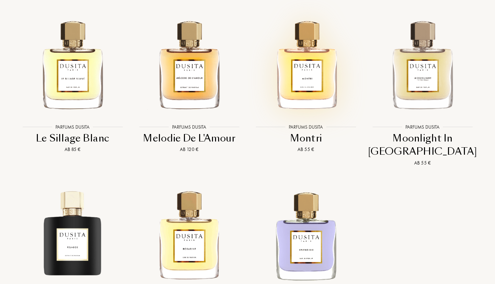
scroll to position [1348, 0]
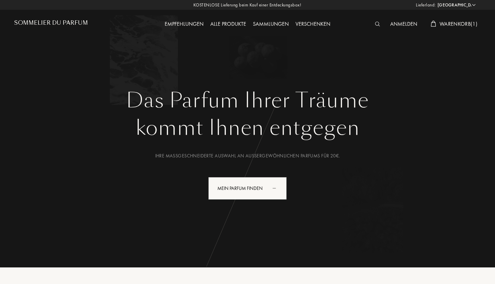
select select "DE"
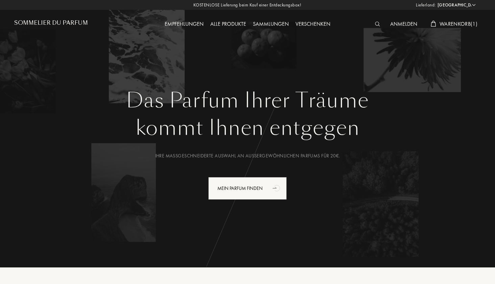
click at [376, 25] on img at bounding box center [377, 24] width 5 height 5
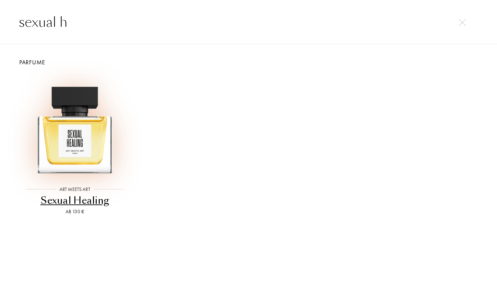
type input "sexual h"
click at [83, 139] on img at bounding box center [75, 126] width 104 height 104
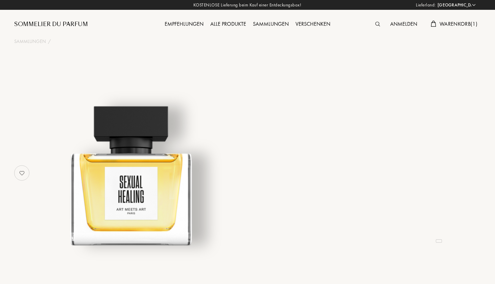
select select "DE"
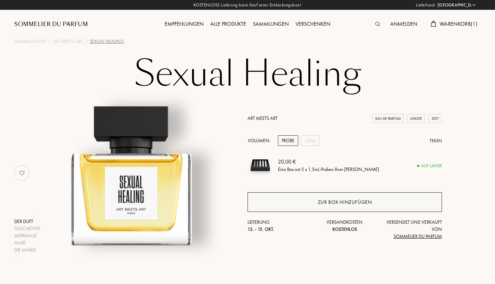
click at [320, 199] on div "Zur Box hinzufügen" at bounding box center [345, 202] width 54 height 8
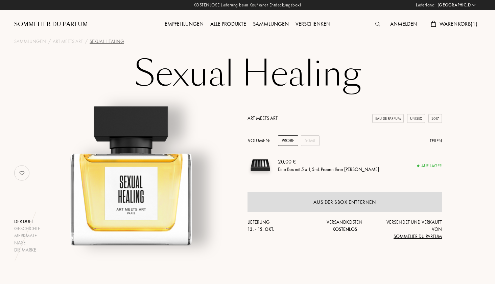
click at [377, 24] on img at bounding box center [377, 24] width 5 height 5
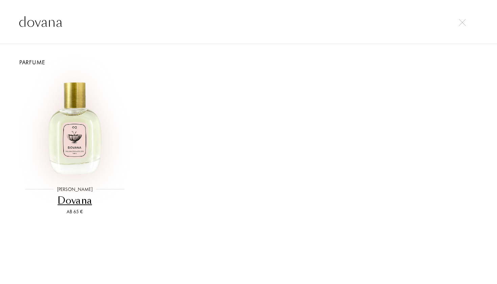
type input "dovana"
click at [77, 131] on img at bounding box center [75, 126] width 104 height 104
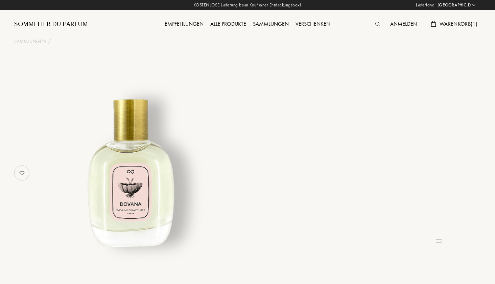
select select "DE"
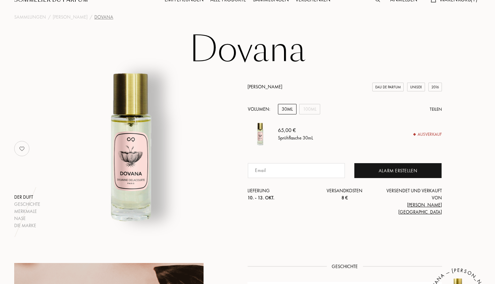
scroll to position [29, 0]
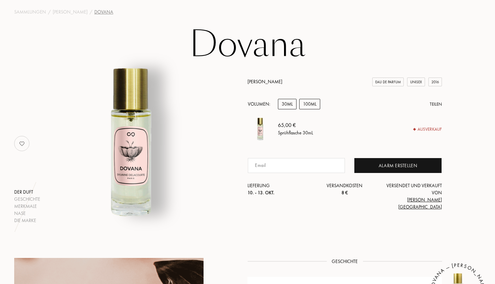
click at [312, 109] on div "100mL" at bounding box center [309, 104] width 21 height 10
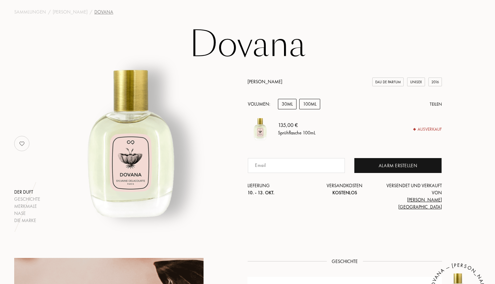
click at [295, 109] on div "30mL" at bounding box center [287, 104] width 19 height 10
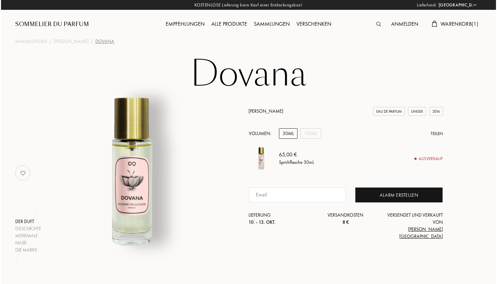
scroll to position [0, 0]
click at [378, 23] on img at bounding box center [377, 24] width 5 height 5
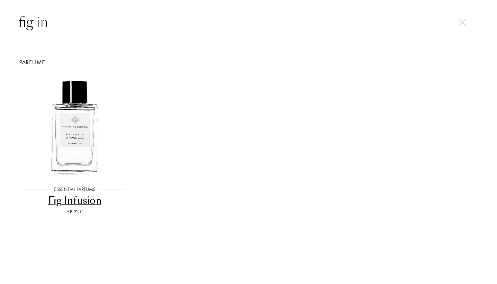
type input "fig in"
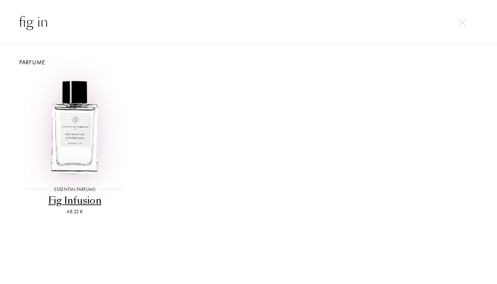
click at [76, 138] on img at bounding box center [75, 126] width 104 height 104
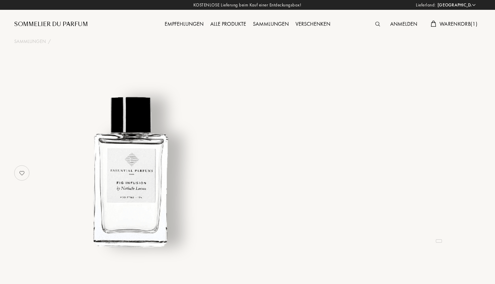
select select "DE"
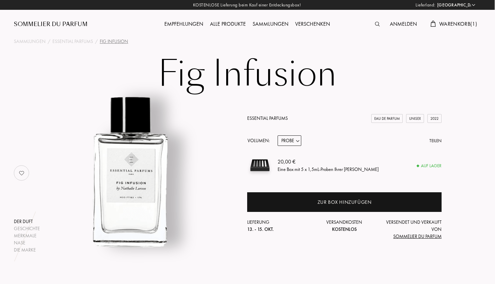
scroll to position [0, 0]
select select "1"
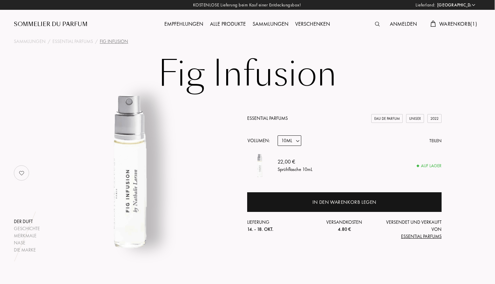
select select "0"
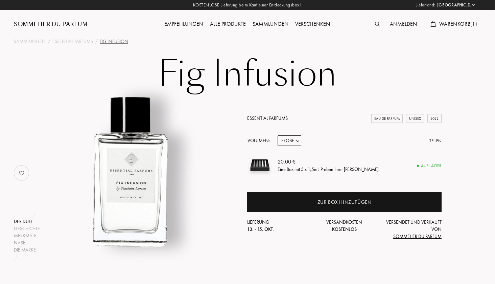
click at [375, 24] on img at bounding box center [377, 24] width 5 height 5
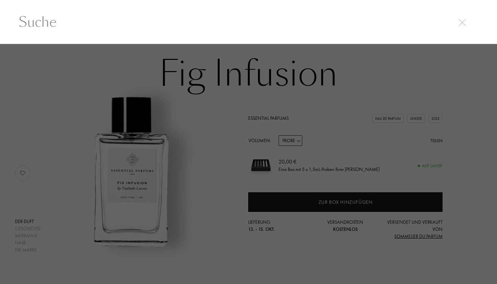
click at [306, 106] on div at bounding box center [248, 164] width 497 height 240
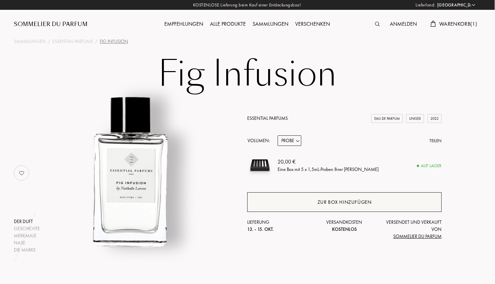
click at [321, 203] on div "Zur Box hinzufügen" at bounding box center [344, 202] width 54 height 8
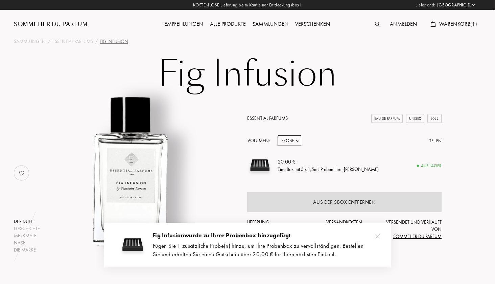
click at [380, 238] on div at bounding box center [378, 236] width 14 height 14
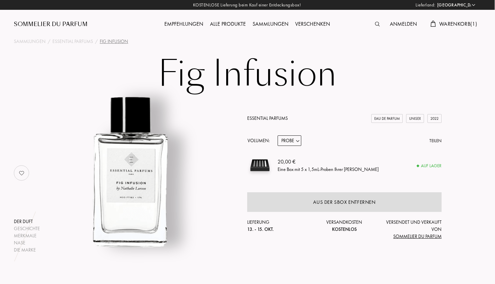
click at [448, 26] on span "Warenkorb ( 1 )" at bounding box center [458, 23] width 38 height 7
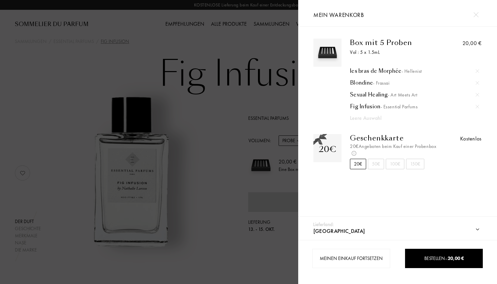
click at [293, 57] on div at bounding box center [149, 142] width 298 height 284
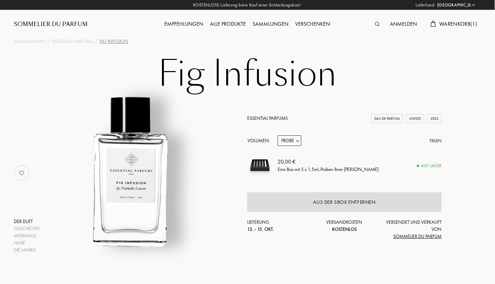
click at [466, 25] on span "Warenkorb ( 1 )" at bounding box center [458, 23] width 38 height 7
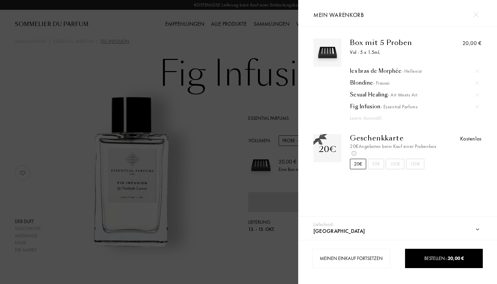
click at [478, 12] on div at bounding box center [476, 15] width 12 height 12
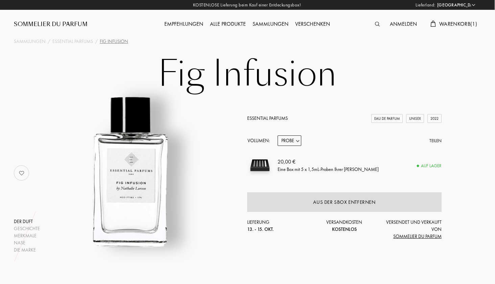
click at [451, 24] on span "Warenkorb ( 1 )" at bounding box center [458, 23] width 38 height 7
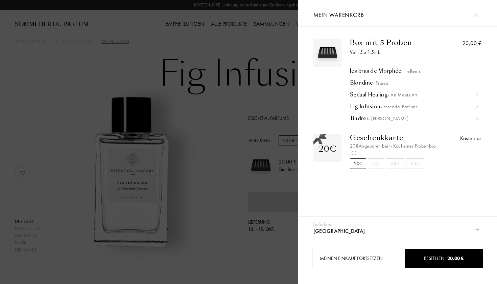
click at [250, 116] on div at bounding box center [149, 142] width 298 height 284
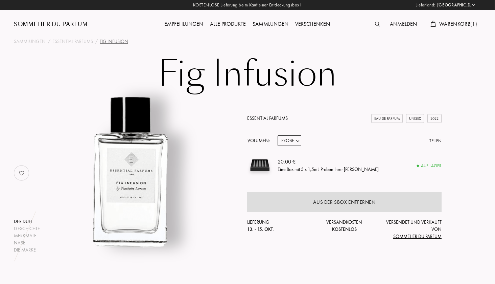
click at [63, 21] on div "Sommelier du Parfum" at bounding box center [51, 24] width 74 height 8
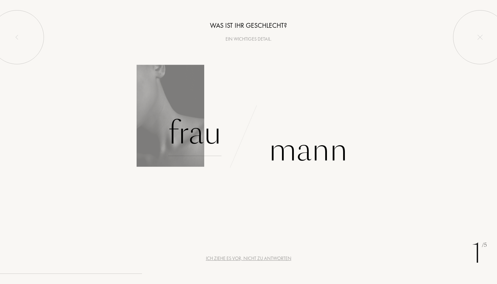
click at [202, 136] on div "Frau" at bounding box center [194, 133] width 53 height 46
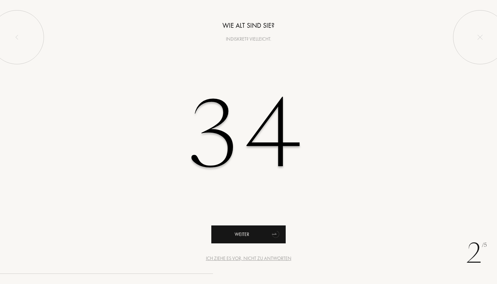
type input "34"
click at [275, 233] on icon "animation" at bounding box center [275, 235] width 8 height 8
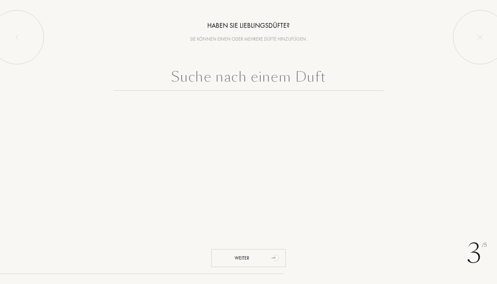
click at [245, 82] on input "text" at bounding box center [248, 78] width 270 height 24
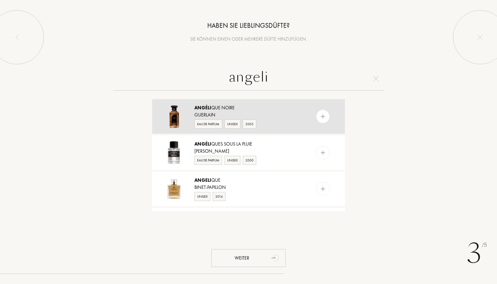
type input "angeli"
click at [232, 113] on div "Guerlain" at bounding box center [247, 114] width 107 height 7
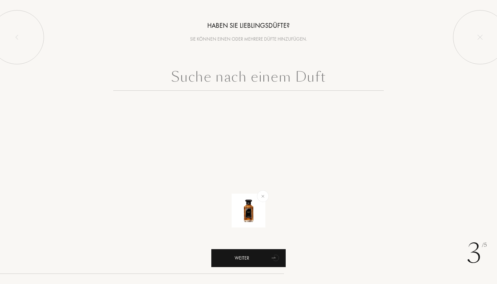
click at [279, 260] on icon "animation" at bounding box center [276, 257] width 6 height 7
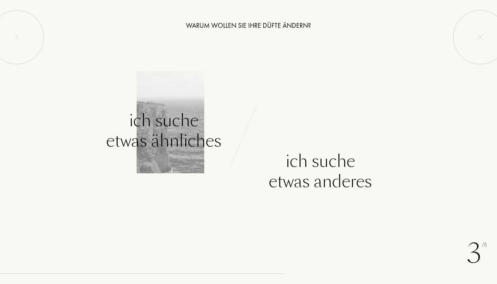
click at [166, 132] on div "Ich suche etwas ähnliches" at bounding box center [163, 130] width 115 height 41
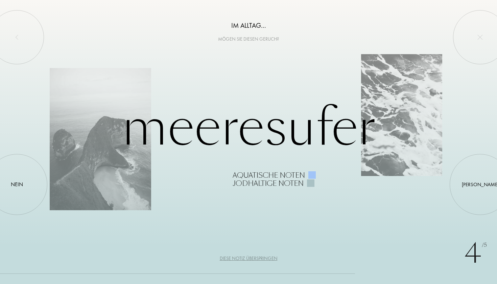
click at [263, 260] on div "Diese Notiz überspringen" at bounding box center [249, 258] width 58 height 7
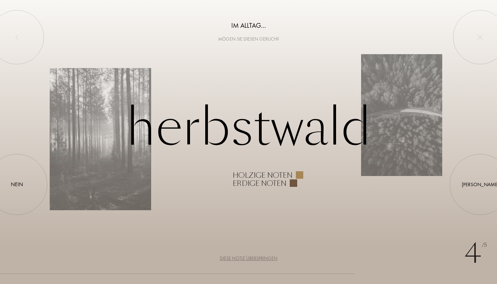
click at [263, 260] on div "Diese Notiz überspringen" at bounding box center [249, 258] width 58 height 7
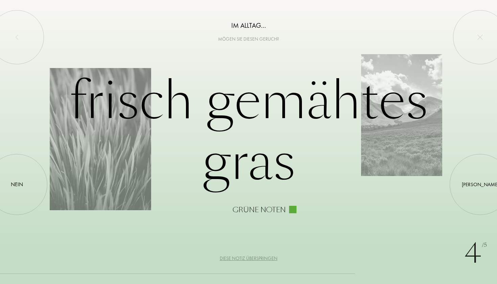
click at [263, 260] on div "Diese Notiz überspringen" at bounding box center [249, 258] width 58 height 7
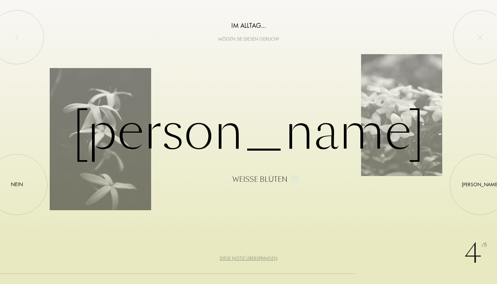
click at [263, 260] on div "Diese Notiz überspringen" at bounding box center [249, 258] width 58 height 7
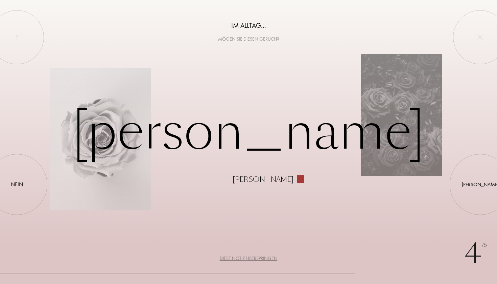
click at [263, 260] on div "Diese Notiz überspringen" at bounding box center [249, 258] width 58 height 7
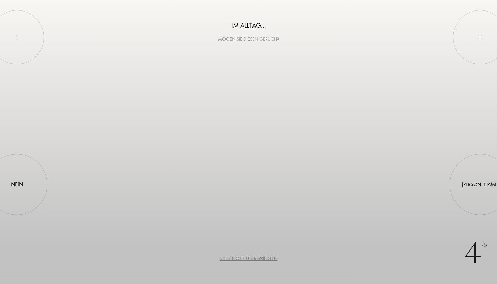
click at [263, 260] on div "Diese Notiz überspringen" at bounding box center [249, 258] width 58 height 7
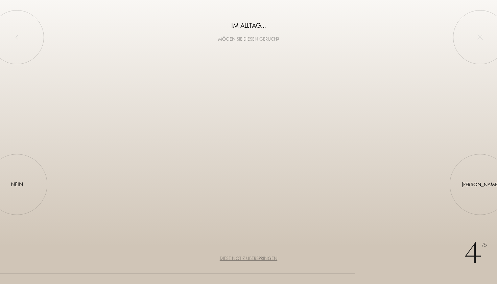
click at [263, 260] on div "Diese Notiz überspringen" at bounding box center [249, 258] width 58 height 7
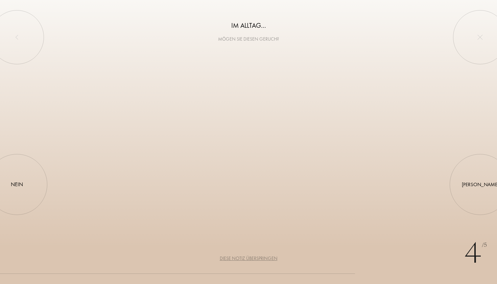
click at [263, 260] on div "Diese Notiz überspringen" at bounding box center [249, 258] width 58 height 7
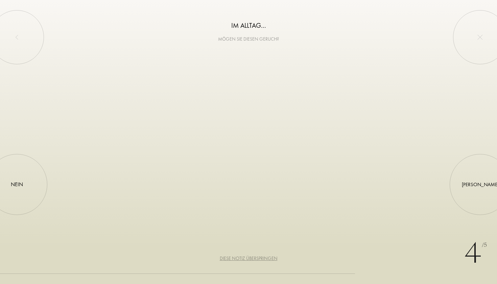
click at [263, 260] on div "Diese Notiz überspringen" at bounding box center [249, 258] width 58 height 7
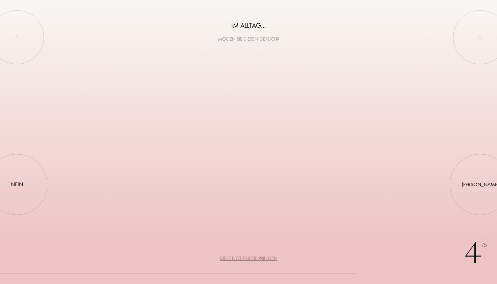
click at [263, 260] on div "Diese Notiz überspringen" at bounding box center [249, 258] width 58 height 7
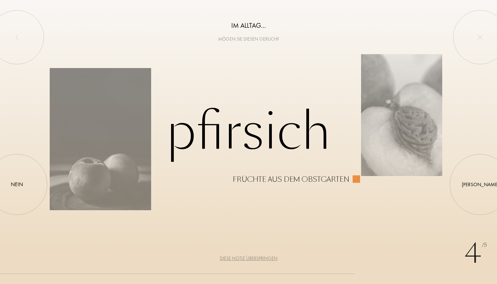
click at [263, 260] on div "Diese Notiz überspringen" at bounding box center [249, 258] width 58 height 7
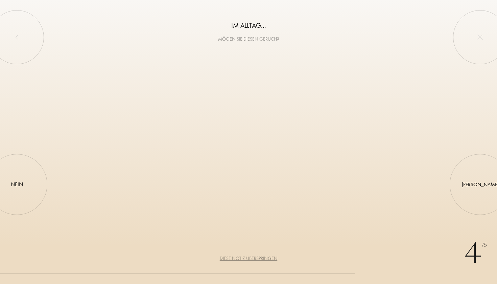
click at [263, 260] on div "Diese Notiz überspringen" at bounding box center [249, 258] width 58 height 7
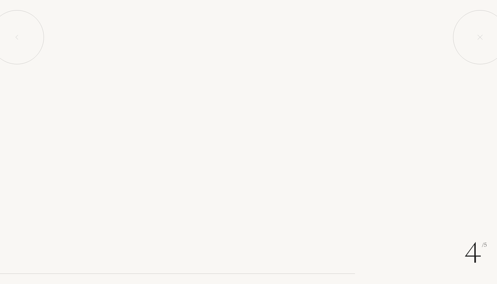
click at [263, 260] on div "Diese Notiz überspringen" at bounding box center [249, 258] width 58 height 7
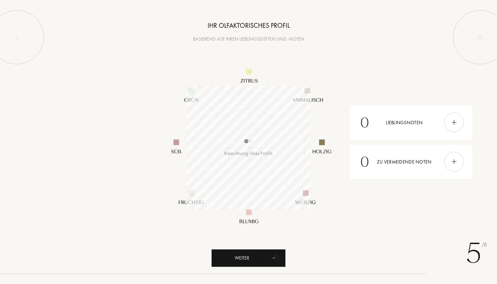
scroll to position [123, 123]
click at [250, 262] on div "Weiter" at bounding box center [248, 258] width 74 height 18
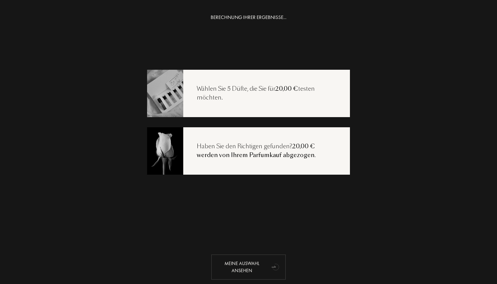
click at [257, 263] on div "Meine Auswahl ansehen" at bounding box center [248, 266] width 74 height 25
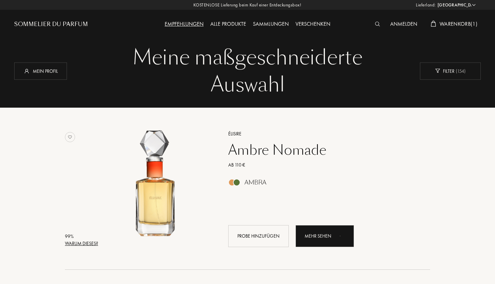
select select "DE"
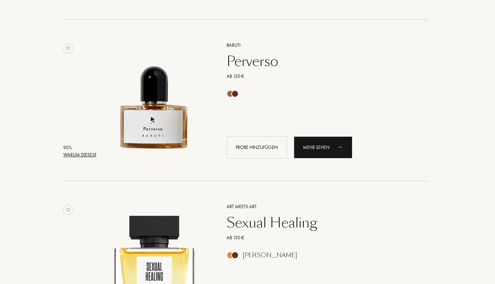
scroll to position [410, 2]
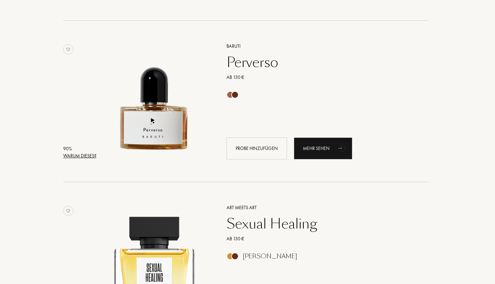
click at [78, 156] on div "Warum dieses?" at bounding box center [79, 155] width 33 height 7
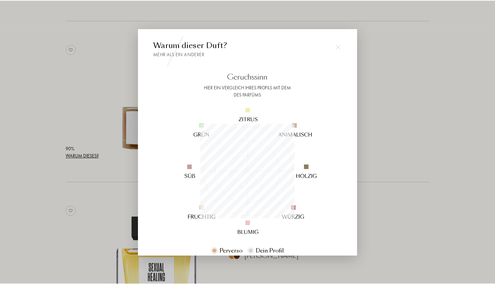
scroll to position [0, 0]
click at [337, 48] on img at bounding box center [339, 46] width 5 height 5
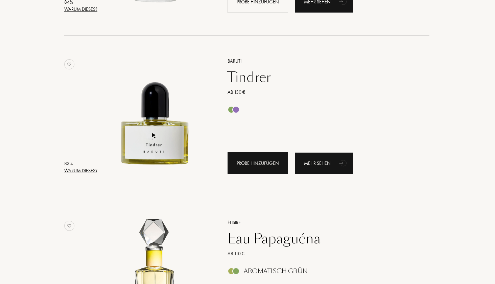
scroll to position [1037, 1]
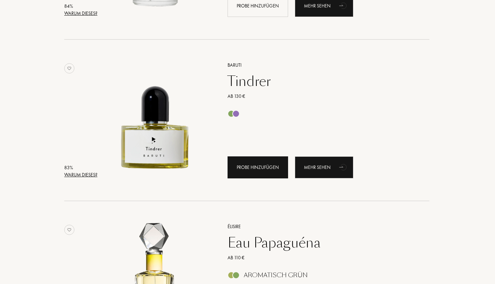
click at [252, 166] on div "Probe hinzufügen" at bounding box center [257, 167] width 61 height 22
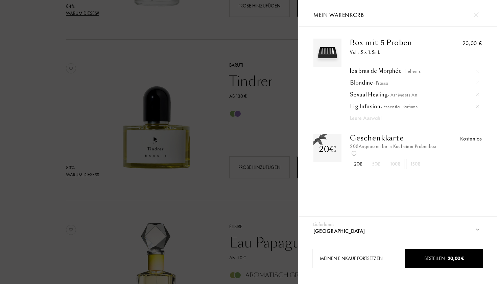
click at [476, 15] on img at bounding box center [475, 14] width 5 height 5
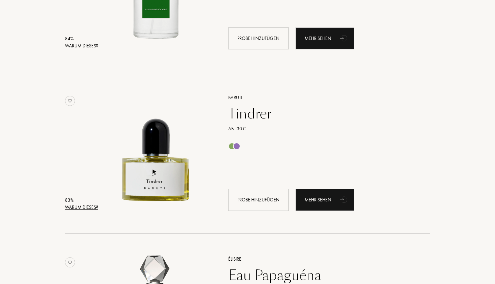
scroll to position [1005, 0]
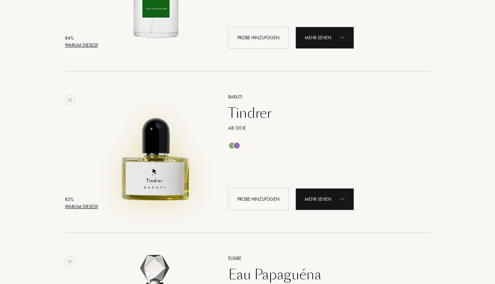
click at [172, 179] on img at bounding box center [156, 148] width 113 height 113
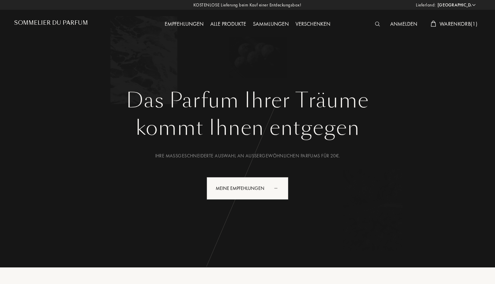
select select "DE"
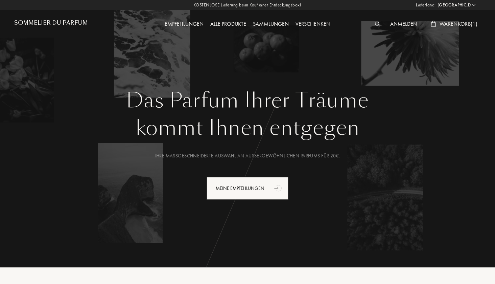
click at [453, 23] on span "Warenkorb ( 1 )" at bounding box center [458, 23] width 38 height 7
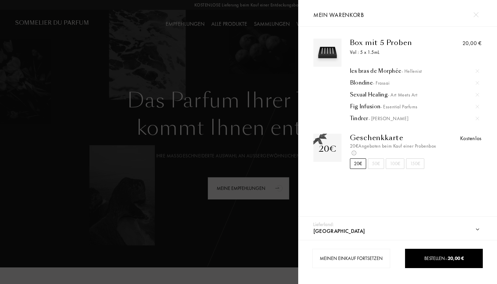
click at [231, 62] on div at bounding box center [149, 142] width 298 height 284
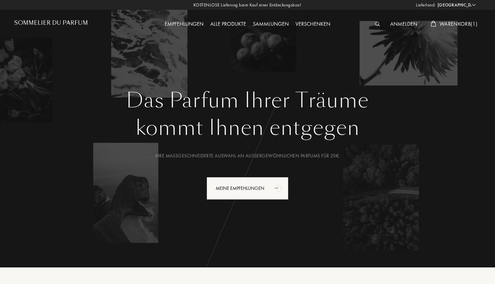
click at [376, 26] on img at bounding box center [377, 24] width 5 height 5
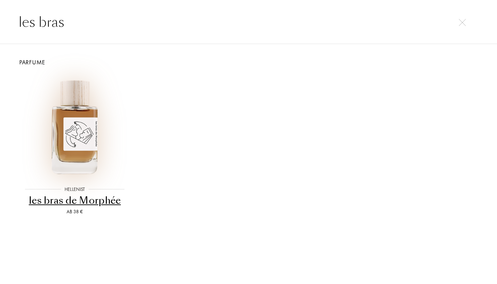
type input "les bras"
click at [83, 121] on img at bounding box center [75, 126] width 104 height 104
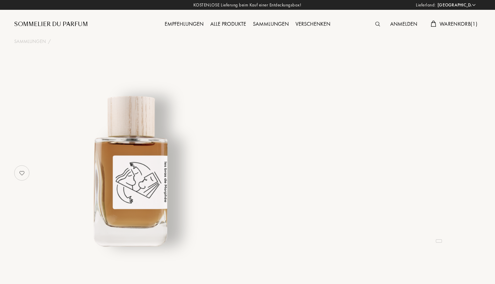
select select "DE"
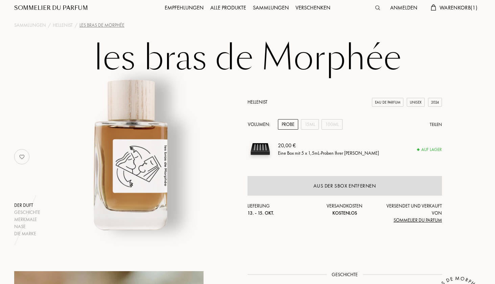
scroll to position [20, 0]
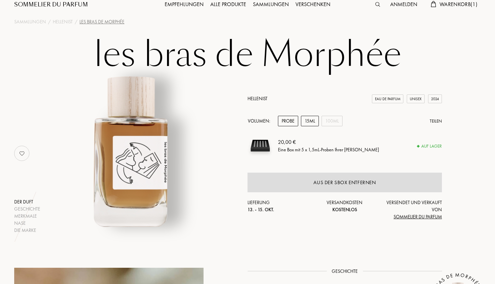
click at [313, 124] on div "15mL" at bounding box center [310, 121] width 18 height 10
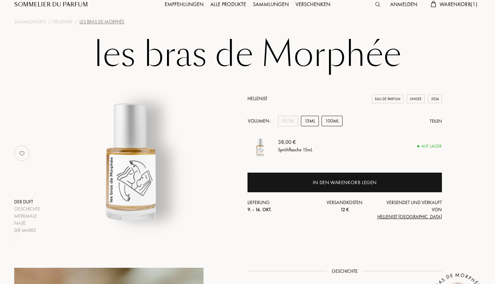
click at [328, 122] on div "100mL" at bounding box center [331, 121] width 21 height 10
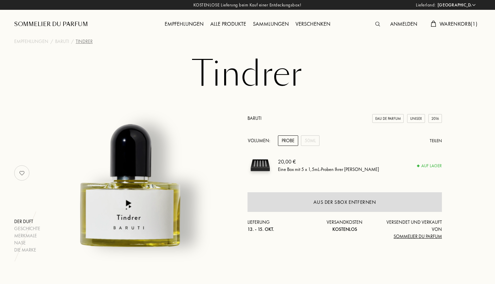
select select "DE"
click at [311, 137] on div "50mL" at bounding box center [310, 140] width 19 height 10
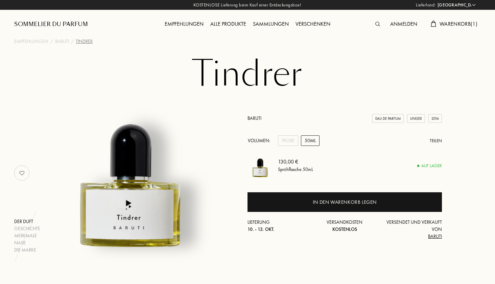
click at [446, 24] on span "Warenkorb ( 1 )" at bounding box center [458, 23] width 38 height 7
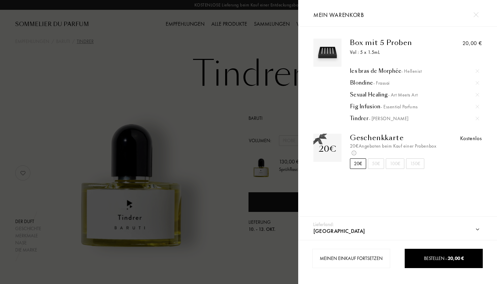
click at [362, 81] on div "Blondine - Frassai" at bounding box center [414, 82] width 129 height 7
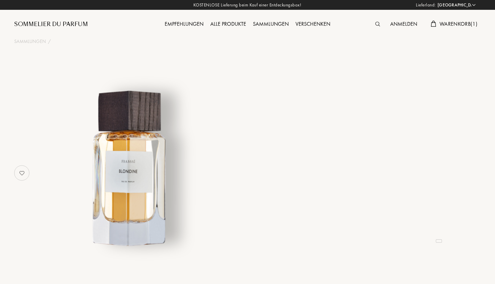
select select "DE"
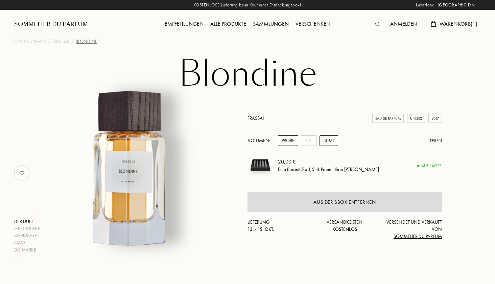
click at [325, 140] on div "50mL" at bounding box center [328, 140] width 19 height 10
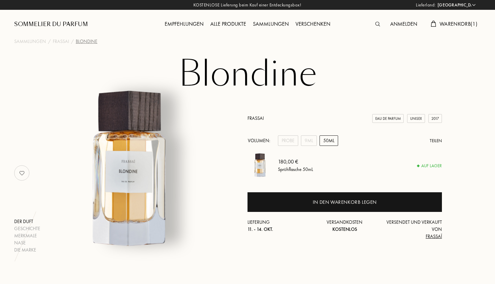
click at [456, 20] on div "Warenkorb ( 1 )" at bounding box center [453, 24] width 53 height 9
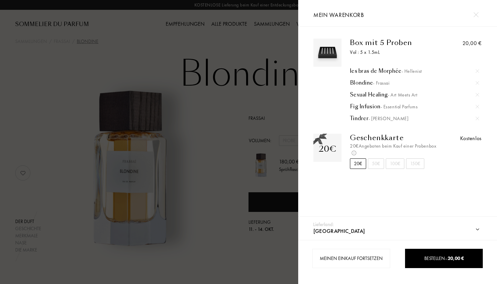
click at [365, 94] on div "Sexual Healing - Art Meets Art" at bounding box center [414, 94] width 129 height 7
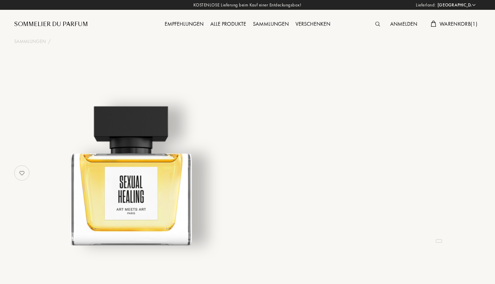
select select "DE"
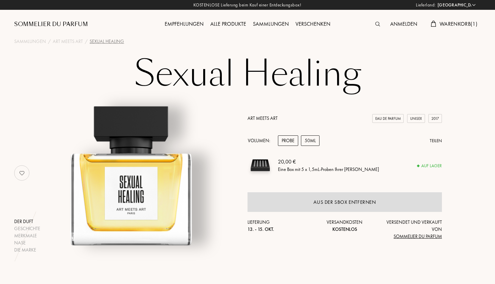
click at [308, 142] on div "50mL" at bounding box center [310, 140] width 19 height 10
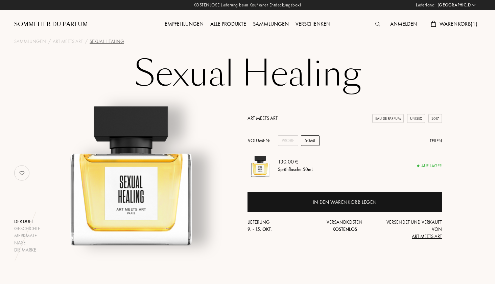
click at [461, 23] on span "Warenkorb ( 1 )" at bounding box center [458, 23] width 38 height 7
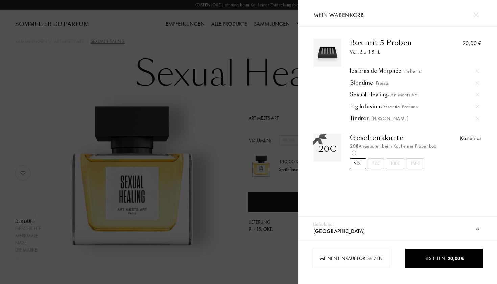
click at [364, 106] on div "Fig Infusion - Essential Parfums" at bounding box center [414, 106] width 129 height 7
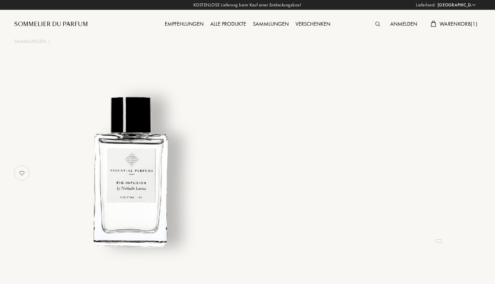
select select "DE"
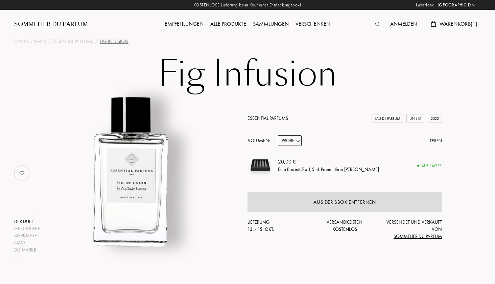
select select "2"
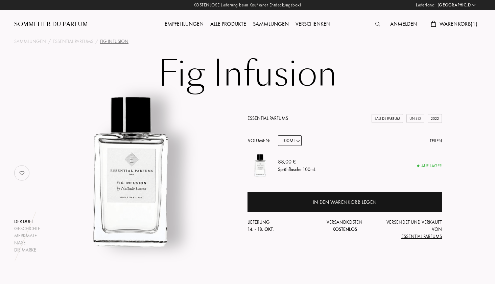
click at [443, 22] on span "Warenkorb ( 1 )" at bounding box center [458, 23] width 38 height 7
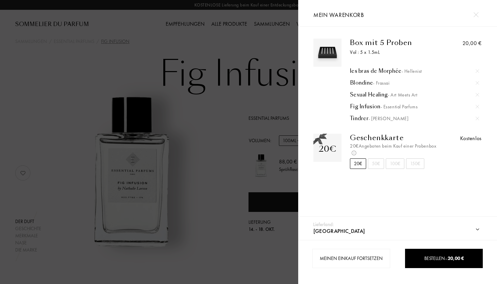
click at [362, 118] on div "Tindrer - Baruti" at bounding box center [414, 118] width 129 height 7
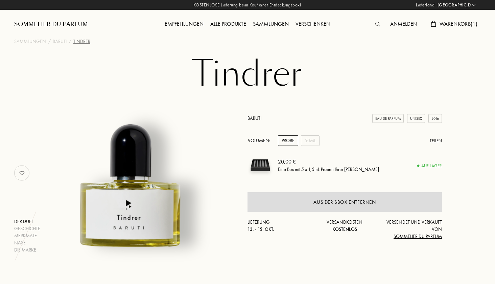
select select "DE"
click at [310, 138] on div "50mL" at bounding box center [310, 140] width 19 height 10
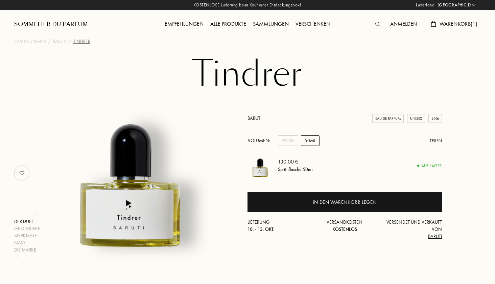
click at [49, 19] on div "Sommelier du Parfum" at bounding box center [72, 18] width 117 height 37
click at [49, 25] on div "Sommelier du Parfum" at bounding box center [51, 24] width 74 height 8
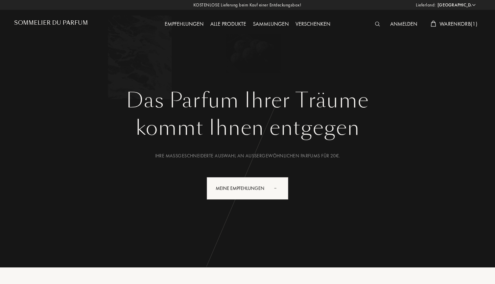
select select "DE"
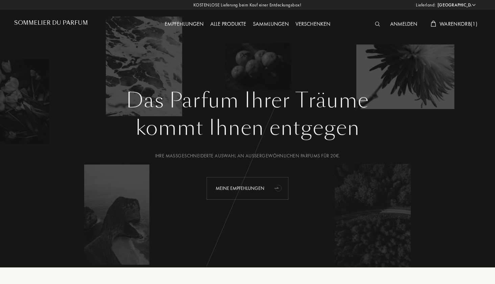
click at [240, 195] on div "Meine Empfehlungen" at bounding box center [248, 188] width 82 height 23
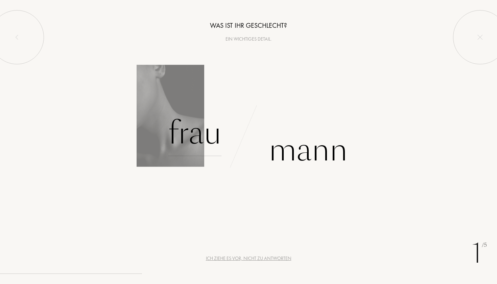
click at [208, 137] on div "Frau" at bounding box center [194, 133] width 53 height 46
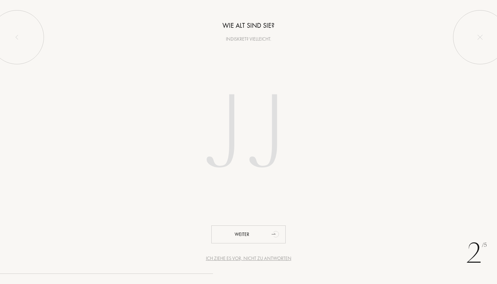
click at [236, 135] on input "number" at bounding box center [248, 134] width 193 height 137
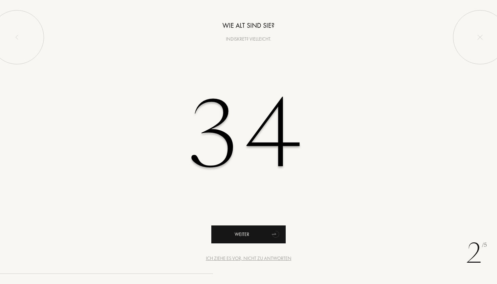
type input "34"
click at [271, 238] on icon "animation" at bounding box center [276, 234] width 14 height 14
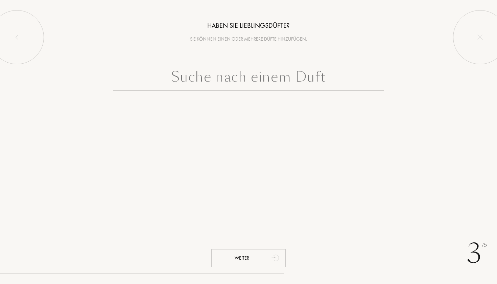
click at [220, 77] on input "text" at bounding box center [248, 78] width 270 height 24
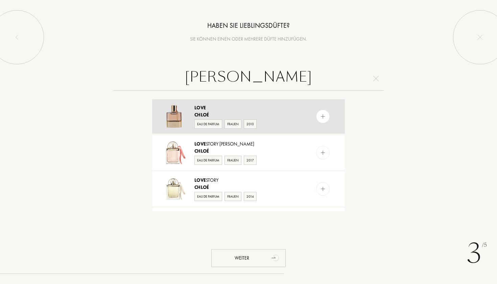
type input "Chloe love"
click at [321, 119] on img at bounding box center [323, 116] width 6 height 6
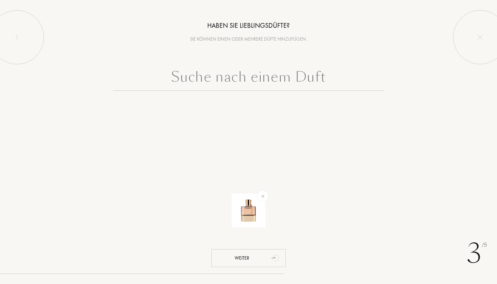
click at [296, 87] on input "text" at bounding box center [248, 78] width 270 height 24
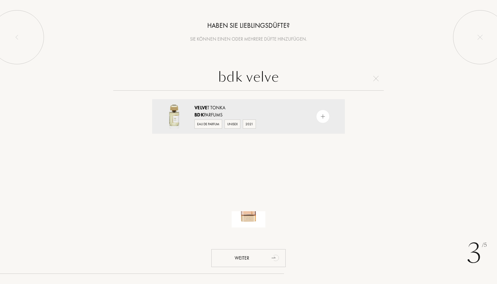
type input "bdk Verve"
drag, startPoint x: 296, startPoint y: 87, endPoint x: 328, endPoint y: 120, distance: 46.4
click at [328, 120] on div at bounding box center [336, 116] width 17 height 34
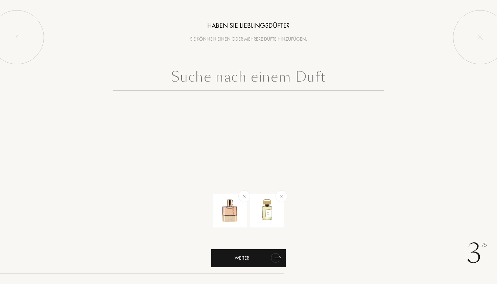
click at [258, 264] on div "Weiter" at bounding box center [248, 258] width 74 height 18
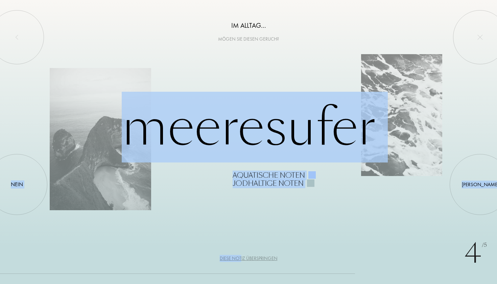
drag, startPoint x: 241, startPoint y: 258, endPoint x: 244, endPoint y: 232, distance: 26.5
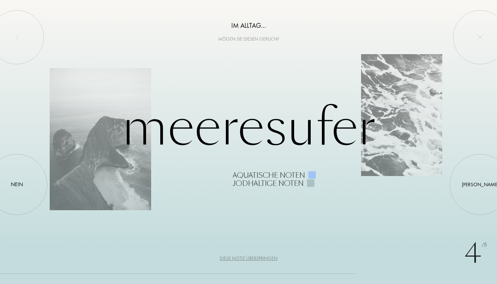
click at [291, 230] on div "4 /5 Im Alltag... Mögen Sie diesen Geruch? Meeresufer Aquatische Noten Jodhalti…" at bounding box center [248, 142] width 497 height 284
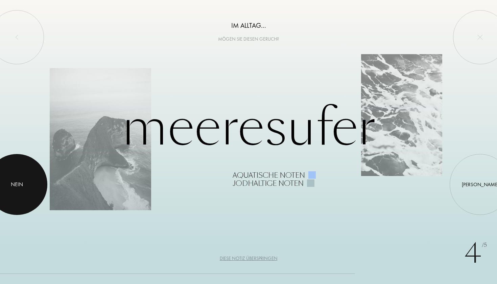
click at [27, 172] on div at bounding box center [16, 184] width 61 height 61
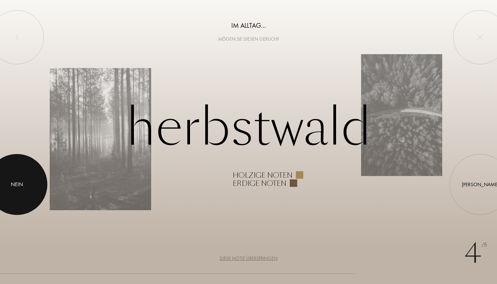
click at [26, 177] on div at bounding box center [16, 184] width 61 height 61
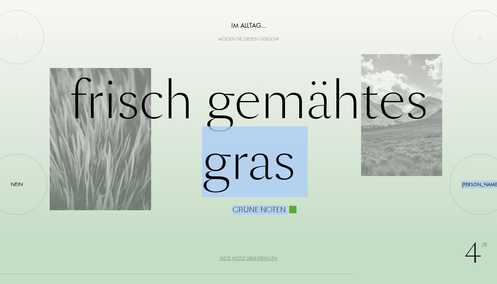
drag, startPoint x: 26, startPoint y: 179, endPoint x: 89, endPoint y: 189, distance: 63.6
click at [89, 66] on div "Frisch gemähtes Gras Grüne Noten Ja Nein" at bounding box center [248, 66] width 497 height 0
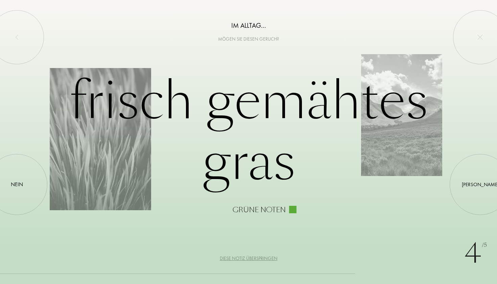
click at [338, 240] on div "4 /5 Im Alltag... Mögen Sie diesen Geruch? Frisch gemähtes Gras Grüne Noten Ja …" at bounding box center [248, 142] width 497 height 284
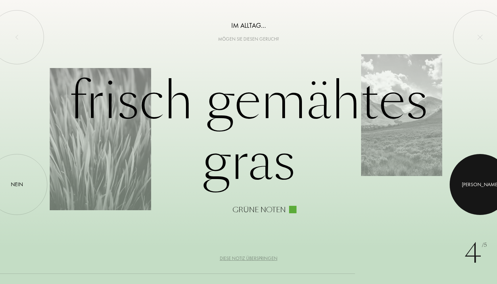
click at [475, 186] on div at bounding box center [480, 184] width 61 height 61
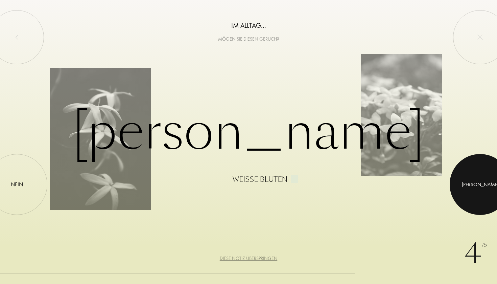
click at [482, 182] on div at bounding box center [480, 184] width 61 height 61
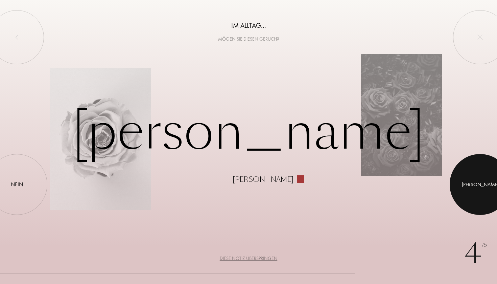
click at [473, 182] on div at bounding box center [480, 184] width 61 height 61
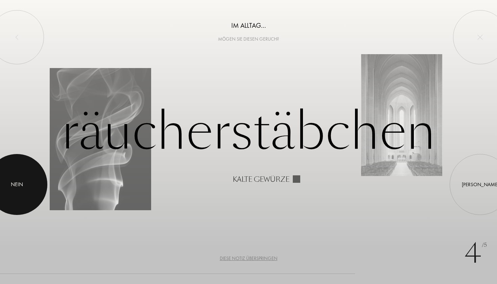
click at [20, 179] on div at bounding box center [16, 184] width 61 height 61
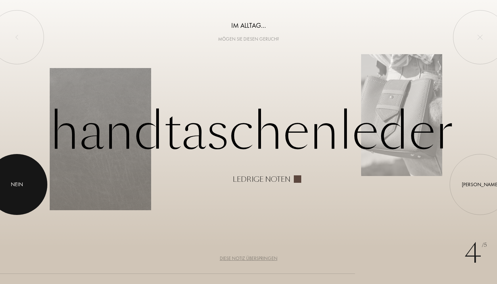
click at [20, 179] on div at bounding box center [16, 184] width 61 height 61
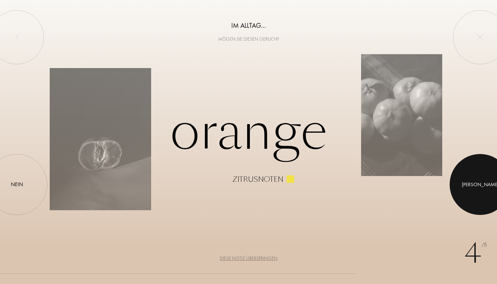
click at [488, 180] on div at bounding box center [480, 184] width 61 height 61
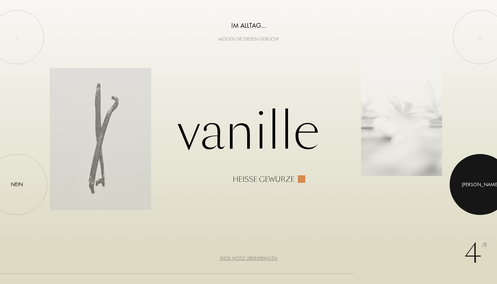
click at [469, 177] on div at bounding box center [480, 184] width 61 height 61
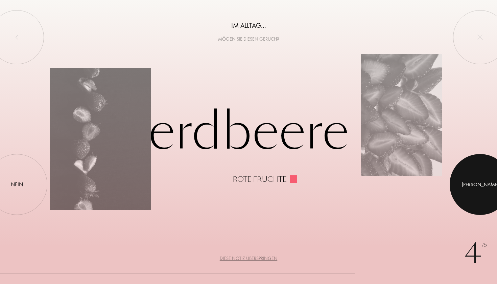
click at [460, 182] on div at bounding box center [480, 184] width 61 height 61
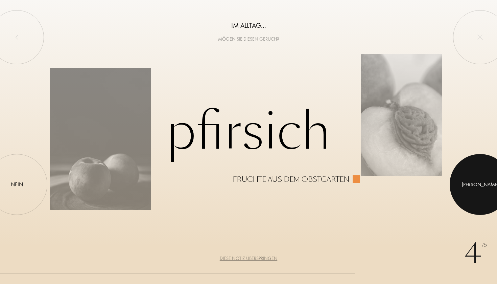
click at [460, 182] on div at bounding box center [480, 184] width 61 height 61
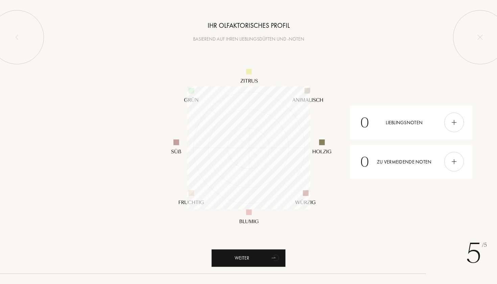
scroll to position [123, 123]
click at [246, 259] on div "Weiter" at bounding box center [248, 258] width 74 height 18
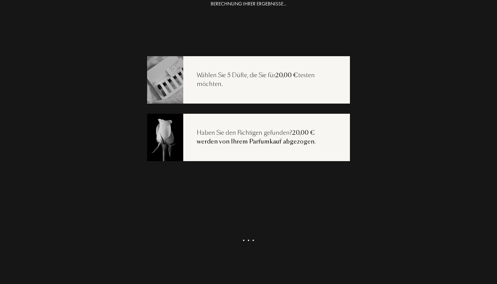
scroll to position [14, 0]
click at [249, 260] on div "Meine Auswahl ansehen" at bounding box center [248, 253] width 74 height 25
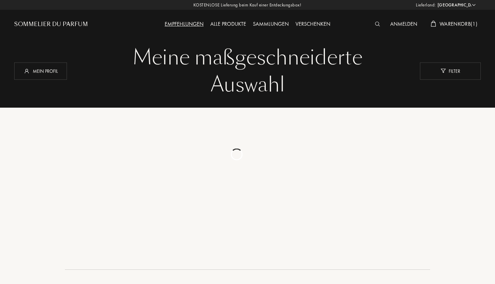
select select "DE"
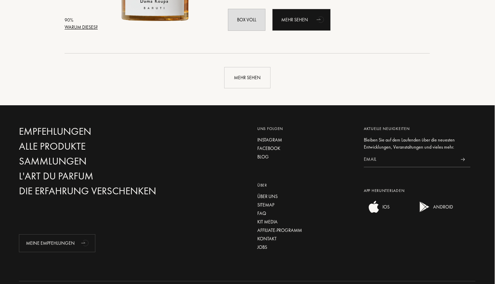
scroll to position [1669, 0]
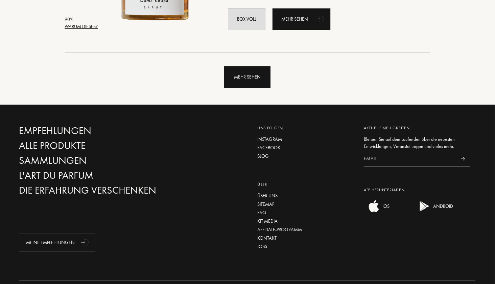
click at [248, 82] on div "Mehr sehen" at bounding box center [247, 76] width 46 height 21
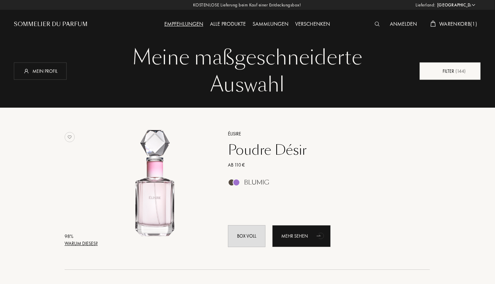
scroll to position [0, 0]
click at [458, 24] on span "Warenkorb ( 1 )" at bounding box center [458, 23] width 38 height 7
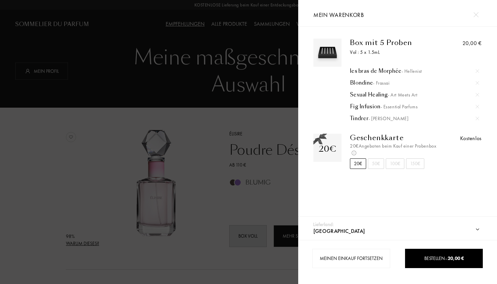
click at [91, 170] on div at bounding box center [149, 142] width 298 height 284
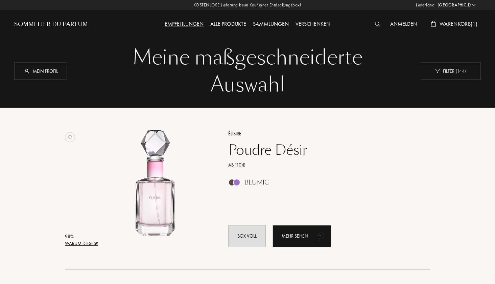
click at [461, 25] on span "Warenkorb ( 1 )" at bounding box center [458, 23] width 38 height 7
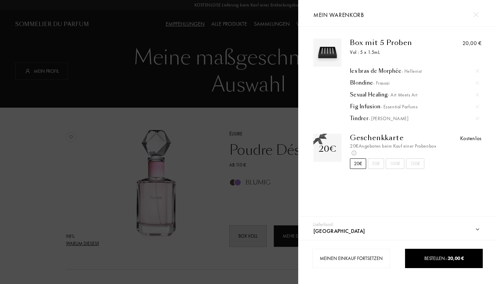
click at [478, 117] on div at bounding box center [477, 118] width 10 height 10
click at [89, 160] on div at bounding box center [149, 142] width 298 height 284
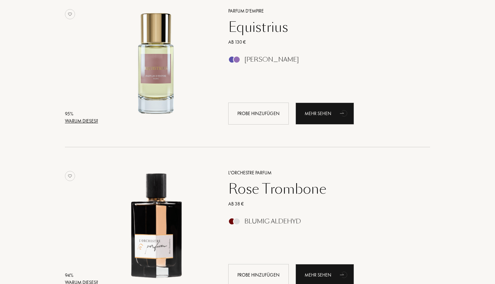
scroll to position [606, 0]
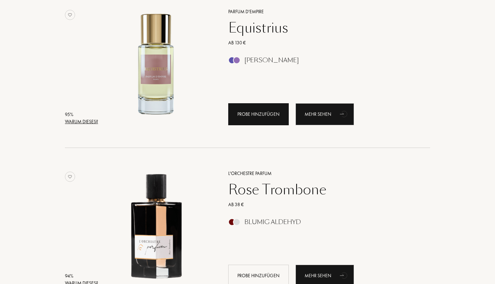
click at [262, 108] on div "Probe hinzufügen" at bounding box center [258, 114] width 61 height 22
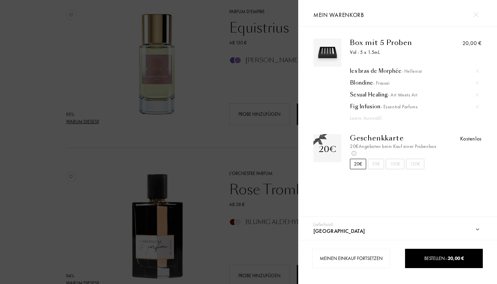
click at [477, 14] on img at bounding box center [475, 14] width 5 height 5
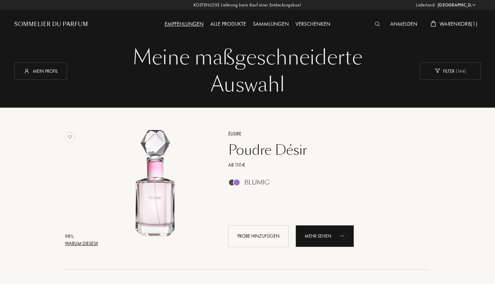
scroll to position [0, 0]
click at [455, 23] on span "Warenkorb ( 1 )" at bounding box center [458, 23] width 38 height 7
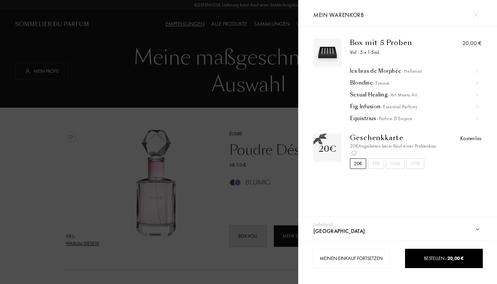
click at [251, 110] on div at bounding box center [149, 142] width 298 height 284
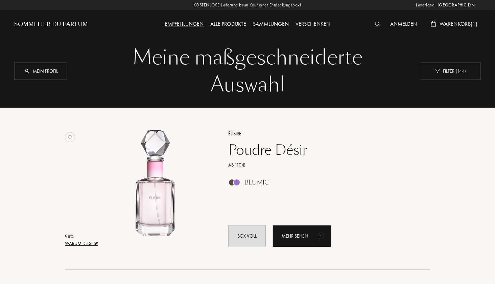
click at [451, 24] on span "Warenkorb ( 1 )" at bounding box center [458, 23] width 38 height 7
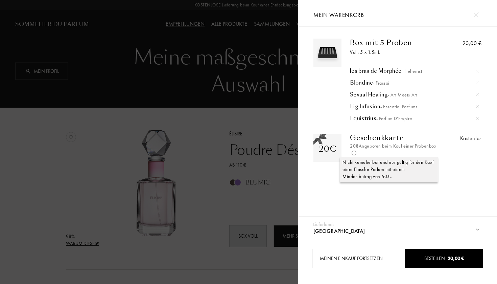
click at [376, 166] on div "Nicht kumulierbar und nur gültig für den Kauf einer Flasche Parfum mit einem Mi…" at bounding box center [389, 168] width 98 height 25
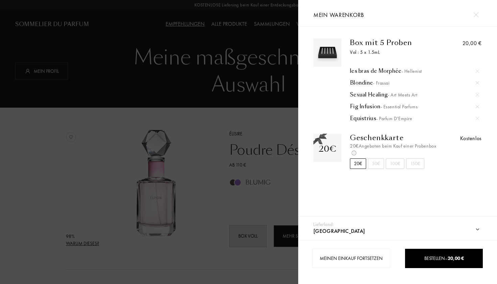
click at [375, 163] on div "50€" at bounding box center [376, 163] width 16 height 10
click at [360, 163] on div "20€" at bounding box center [358, 163] width 16 height 10
click at [155, 99] on div at bounding box center [149, 142] width 298 height 284
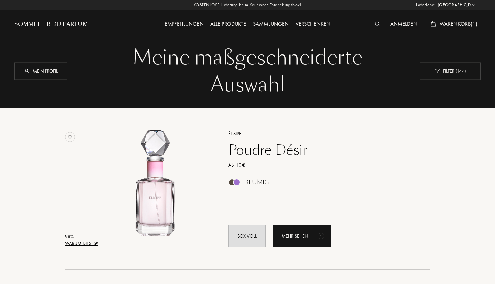
click at [58, 18] on div "Sommelier du Parfum" at bounding box center [72, 18] width 117 height 37
click at [54, 22] on div "Sommelier du Parfum" at bounding box center [51, 24] width 74 height 8
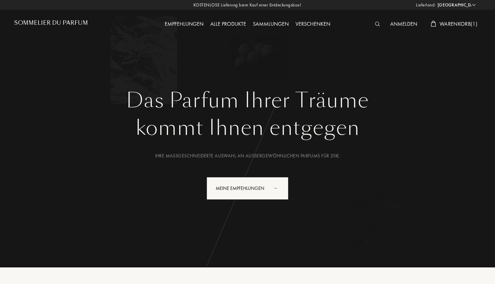
select select "DE"
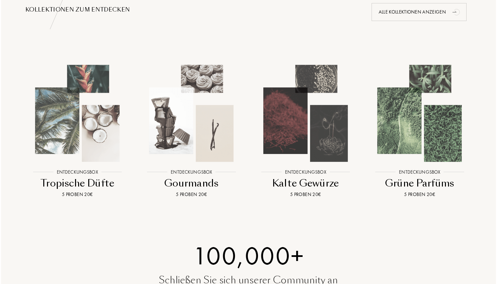
scroll to position [727, 0]
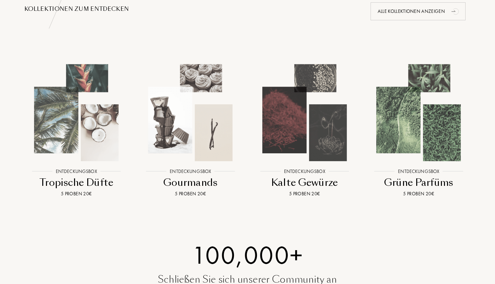
click at [192, 113] on img at bounding box center [190, 112] width 103 height 103
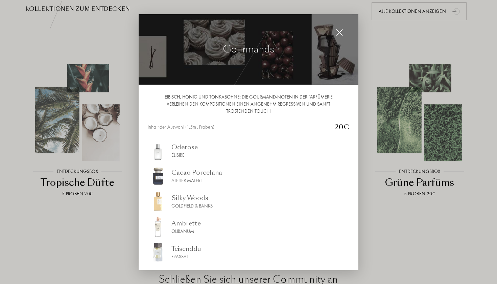
click at [337, 32] on img at bounding box center [339, 32] width 7 height 7
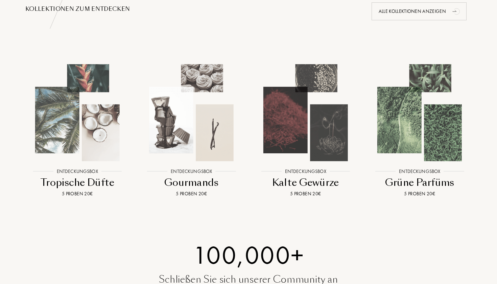
scroll to position [0, 0]
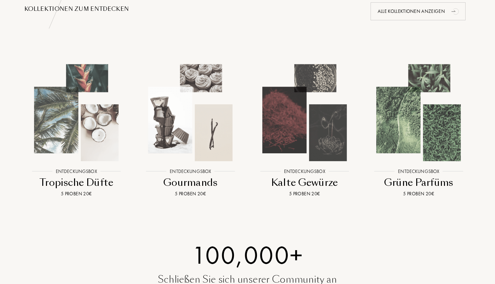
click at [218, 92] on img at bounding box center [190, 112] width 103 height 103
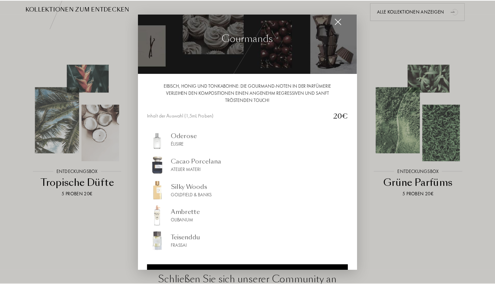
scroll to position [12, 0]
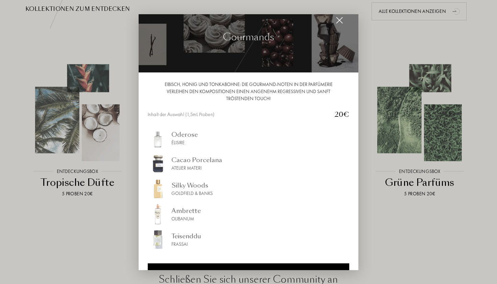
click at [171, 137] on div "Oderose Élisire" at bounding box center [248, 138] width 201 height 20
click at [339, 22] on img at bounding box center [339, 20] width 7 height 7
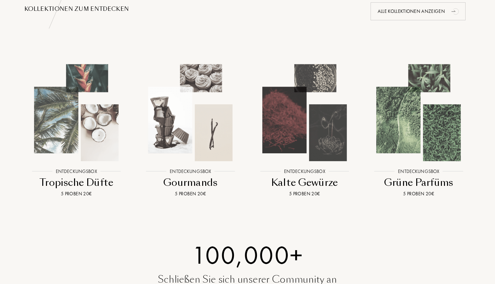
click at [84, 119] on img at bounding box center [76, 112] width 103 height 103
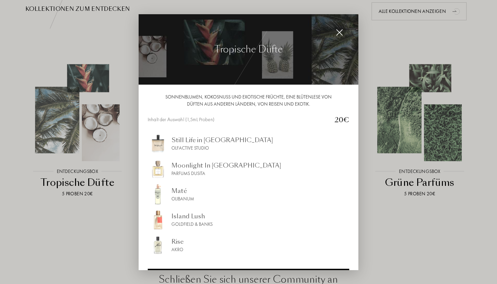
click at [337, 33] on img at bounding box center [339, 32] width 7 height 7
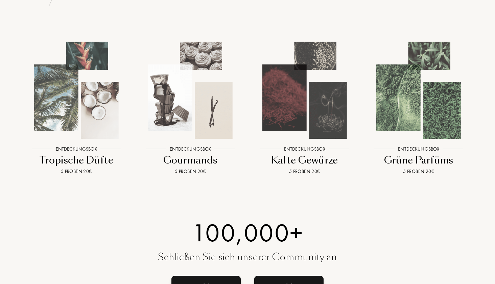
scroll to position [753, 0]
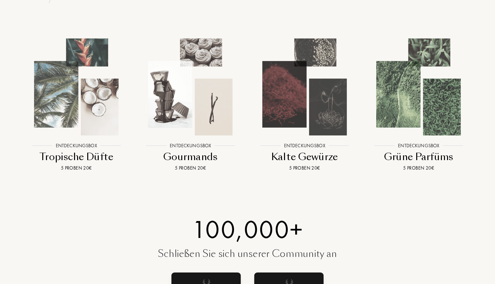
click at [301, 102] on img at bounding box center [304, 86] width 103 height 103
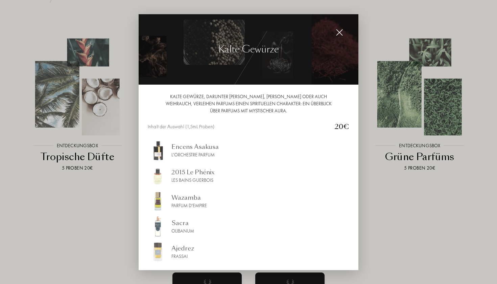
click at [341, 31] on img at bounding box center [339, 32] width 7 height 7
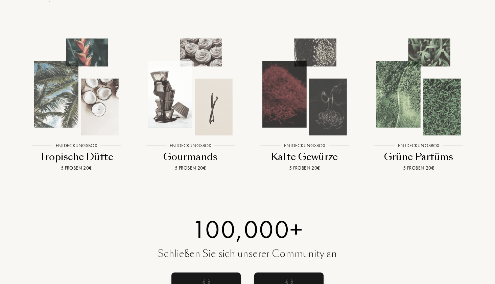
click at [451, 118] on img at bounding box center [418, 86] width 103 height 103
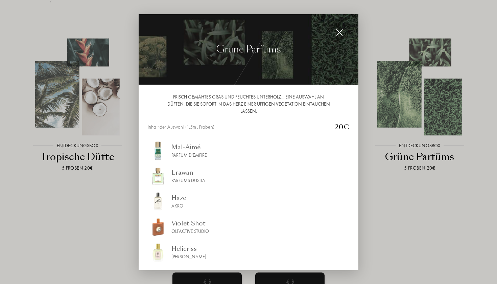
click at [337, 33] on img at bounding box center [339, 32] width 7 height 7
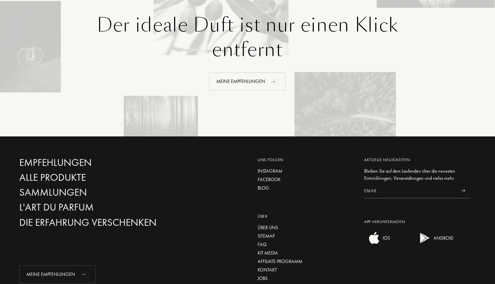
scroll to position [1565, 0]
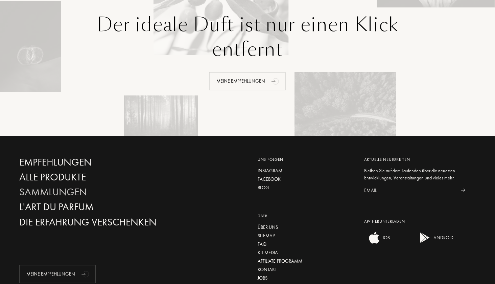
click at [63, 188] on div "Sammlungen" at bounding box center [91, 192] width 145 height 12
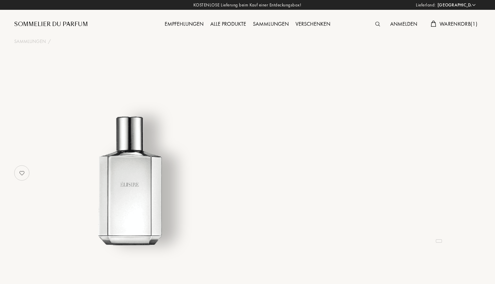
select select "DE"
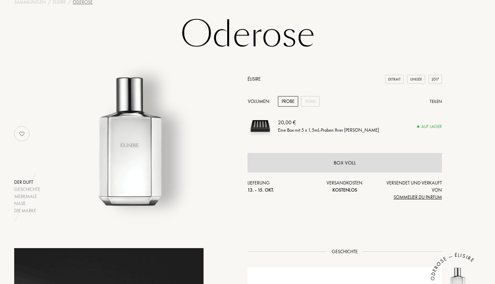
scroll to position [42, 0]
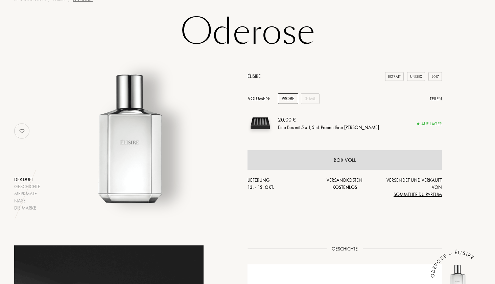
click at [321, 95] on div "Volumen: Probe 30mL Teilen" at bounding box center [344, 98] width 194 height 10
click at [311, 97] on div "30mL" at bounding box center [310, 98] width 19 height 10
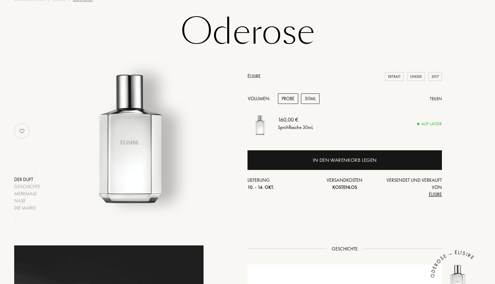
click at [285, 99] on div "Probe" at bounding box center [288, 98] width 20 height 10
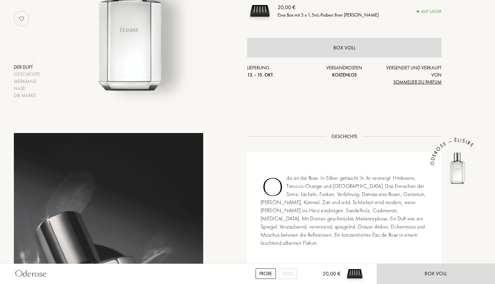
scroll to position [32, 0]
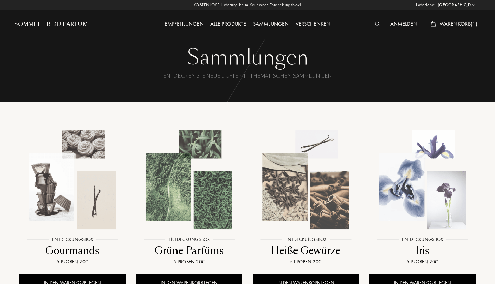
select select "DE"
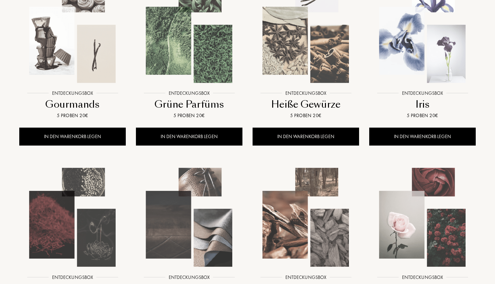
scroll to position [154, 0]
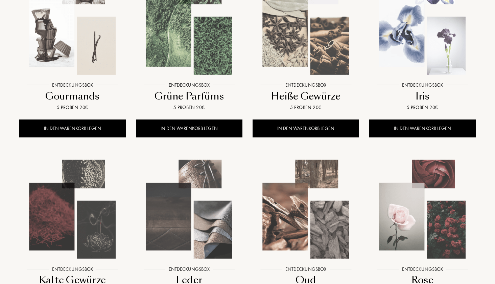
click at [443, 30] on img at bounding box center [422, 25] width 105 height 105
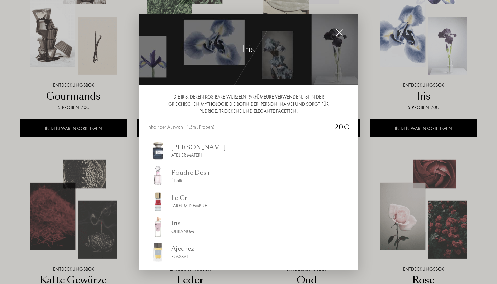
click at [339, 33] on img at bounding box center [339, 32] width 7 height 7
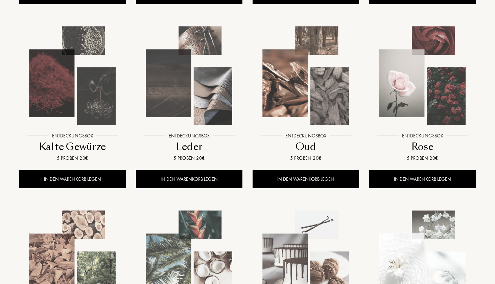
scroll to position [288, 1]
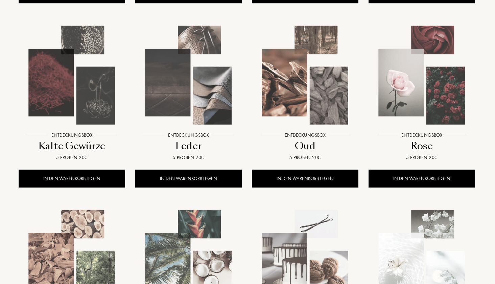
click at [412, 67] on img at bounding box center [421, 75] width 105 height 105
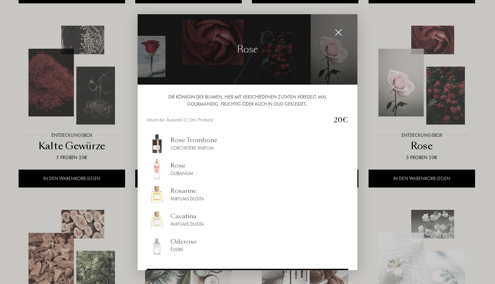
scroll to position [288, 0]
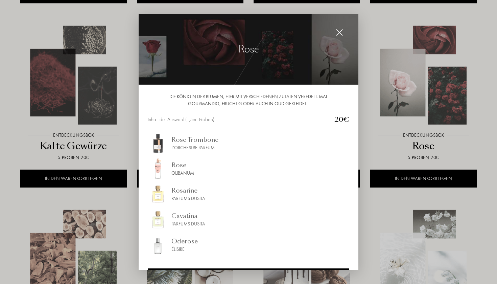
click at [337, 31] on img at bounding box center [339, 32] width 7 height 7
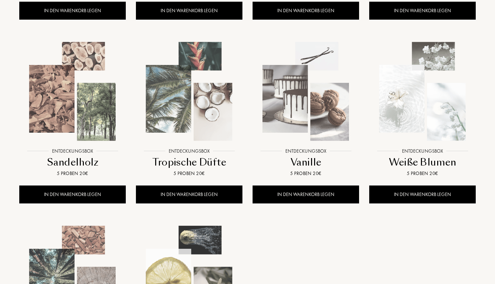
scroll to position [456, 0]
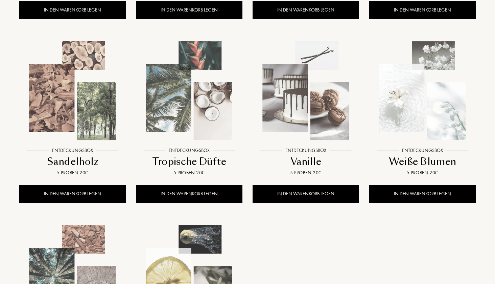
click at [305, 82] on img at bounding box center [305, 90] width 105 height 105
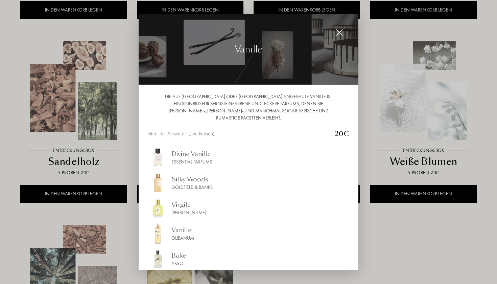
click at [340, 32] on img at bounding box center [339, 32] width 7 height 7
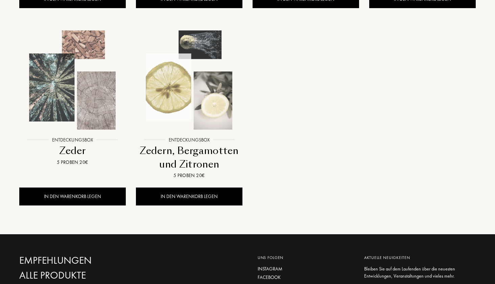
scroll to position [651, 0]
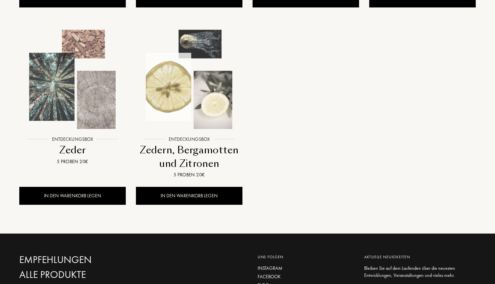
click at [169, 74] on img at bounding box center [189, 79] width 105 height 105
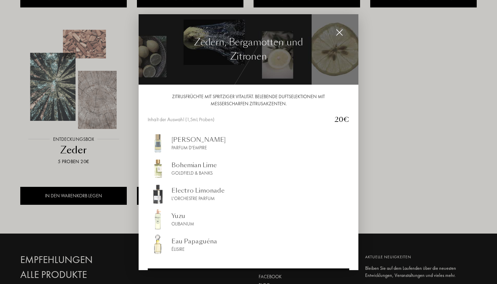
click at [340, 30] on img at bounding box center [339, 32] width 7 height 7
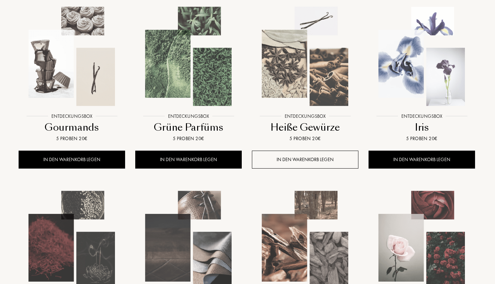
scroll to position [117, 1]
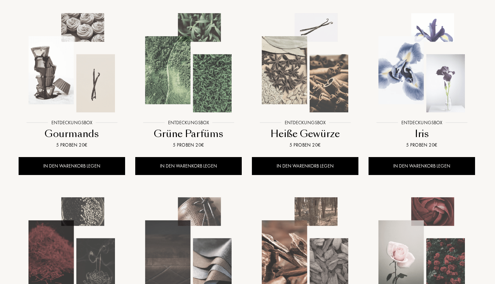
click at [185, 58] on img at bounding box center [188, 62] width 105 height 105
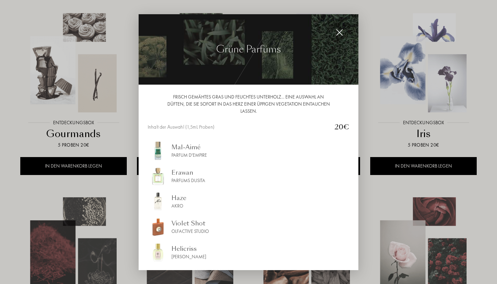
click at [341, 33] on img at bounding box center [339, 32] width 7 height 7
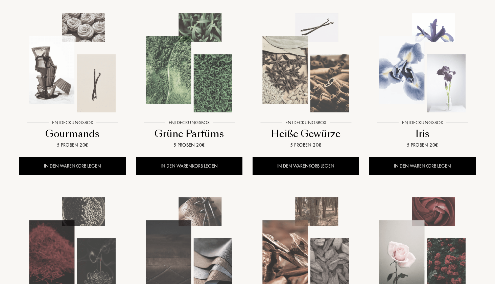
click at [73, 74] on img at bounding box center [72, 62] width 105 height 105
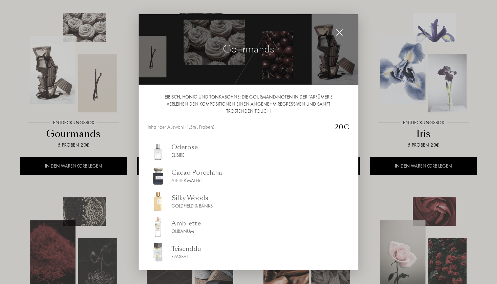
click at [177, 249] on div "Teisenddu" at bounding box center [186, 247] width 30 height 9
click at [340, 30] on img at bounding box center [339, 32] width 7 height 7
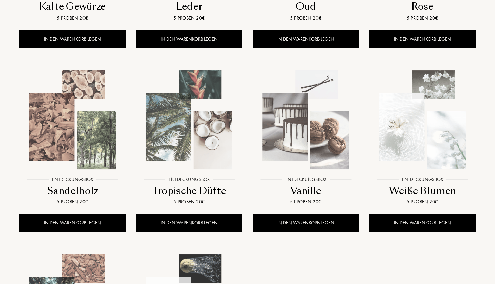
scroll to position [430, 0]
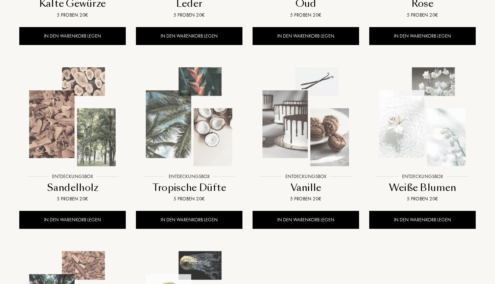
click at [314, 121] on img at bounding box center [305, 116] width 105 height 105
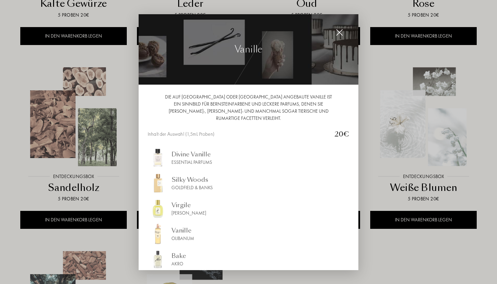
click at [341, 34] on img at bounding box center [339, 32] width 7 height 7
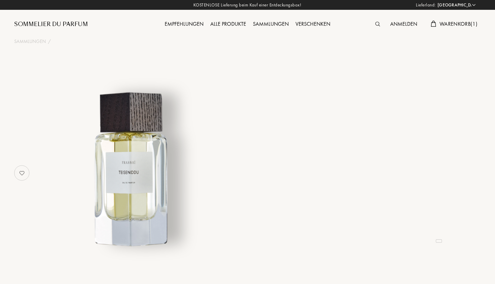
select select "DE"
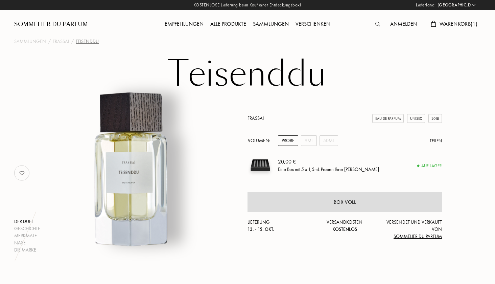
click at [453, 25] on span "Warenkorb ( 1 )" at bounding box center [458, 23] width 38 height 7
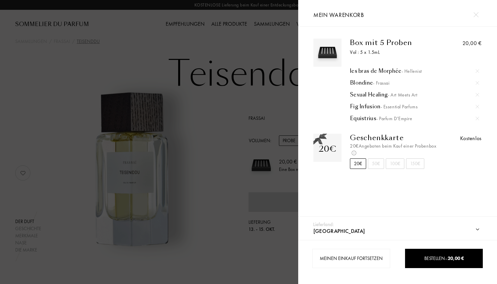
click at [478, 118] on div at bounding box center [477, 118] width 10 height 10
click at [220, 134] on div at bounding box center [149, 142] width 298 height 284
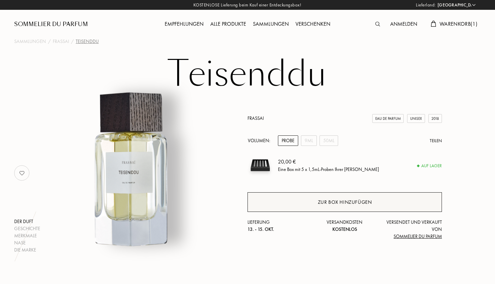
click at [328, 204] on div "Zur Box hinzufügen" at bounding box center [345, 202] width 54 height 8
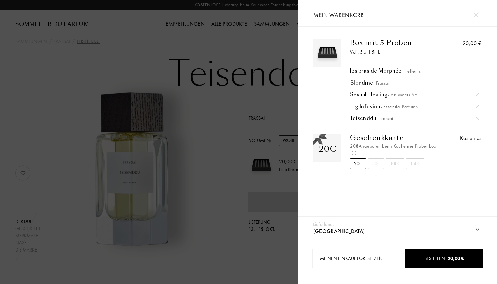
click at [126, 55] on div at bounding box center [149, 142] width 298 height 284
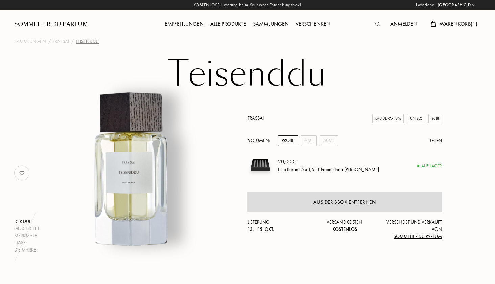
click at [456, 22] on span "Warenkorb ( 1 )" at bounding box center [458, 23] width 38 height 7
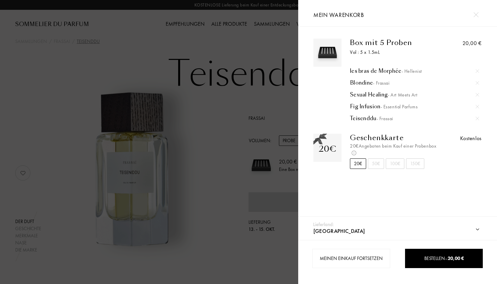
click at [110, 66] on div at bounding box center [149, 142] width 298 height 284
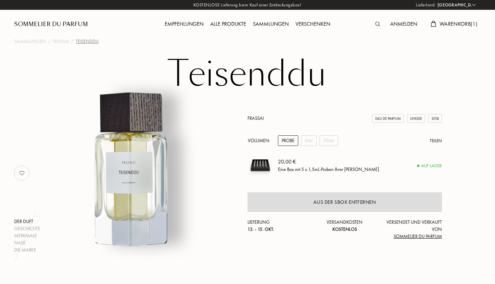
click at [459, 22] on span "Warenkorb ( 1 )" at bounding box center [458, 23] width 38 height 7
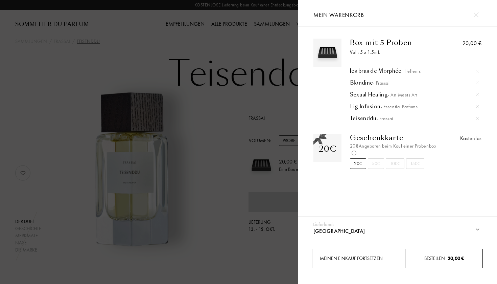
click at [437, 261] on span "Bestellen – 20,00 €" at bounding box center [444, 258] width 40 height 6
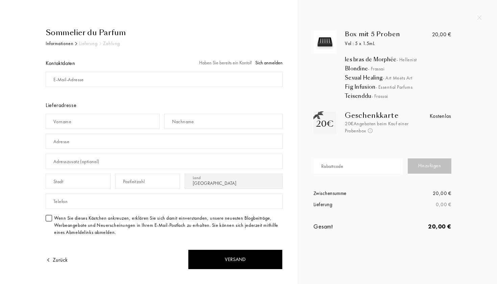
select select "DE"
type input "simge.simoneit"
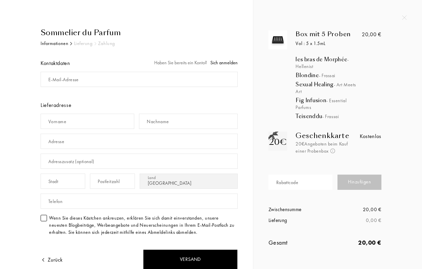
select select "DE"
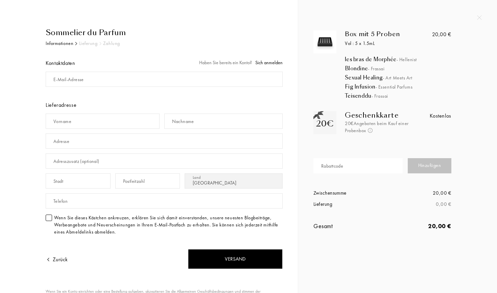
click at [77, 80] on div "E-Mail-Adresse" at bounding box center [68, 79] width 30 height 7
type input "[EMAIL_ADDRESS][DOMAIN_NAME]"
click at [66, 117] on div "Vorname" at bounding box center [105, 121] width 119 height 20
type input "Simge"
click at [201, 127] on input "text" at bounding box center [223, 121] width 119 height 15
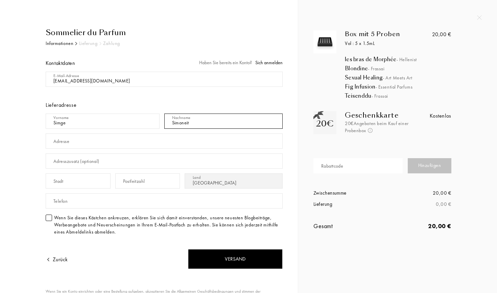
type input "Simoneit"
type input "[STREET_ADDRESS]"
click at [79, 185] on input "text" at bounding box center [78, 180] width 65 height 15
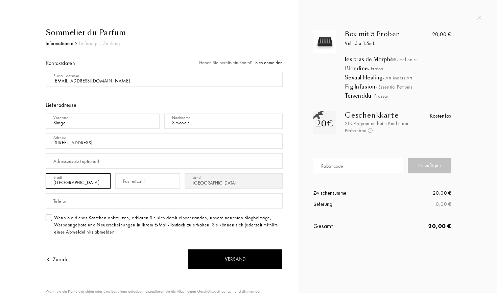
type input "Hamburg"
click at [156, 182] on input "text" at bounding box center [147, 180] width 65 height 15
type input "22305"
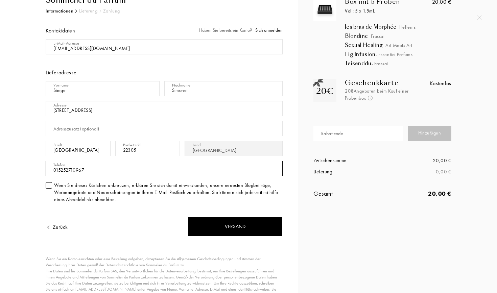
scroll to position [33, 0]
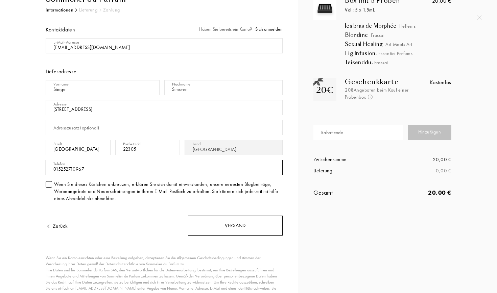
type input "015252710967"
click at [217, 226] on div "Versand" at bounding box center [235, 226] width 95 height 20
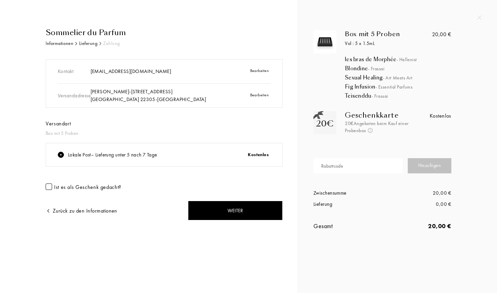
click at [80, 187] on div "Ist es als Geschenk gedacht?" at bounding box center [87, 186] width 67 height 7
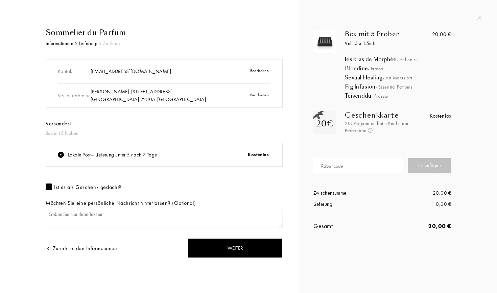
click at [73, 215] on textarea at bounding box center [164, 218] width 237 height 19
type textarea "F"
type textarea "L"
click at [48, 188] on div at bounding box center [49, 187] width 6 height 6
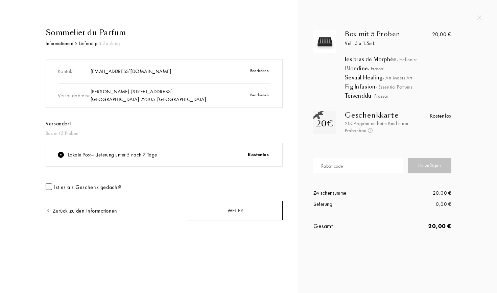
click at [232, 209] on div "Weiter" at bounding box center [235, 211] width 95 height 20
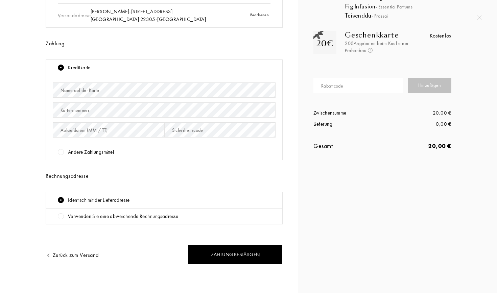
scroll to position [80, 0]
click at [107, 201] on div "Identisch mit der Lieferadresse" at bounding box center [99, 201] width 62 height 8
click at [78, 152] on div "Andere Zahlungsmittel" at bounding box center [91, 153] width 46 height 8
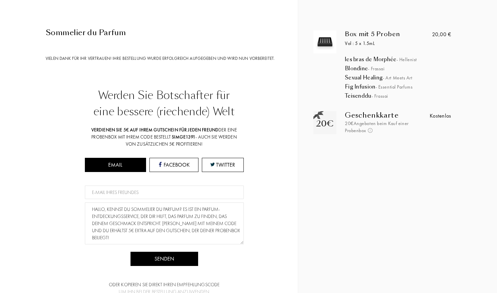
scroll to position [0, 0]
